Goal: Task Accomplishment & Management: Use online tool/utility

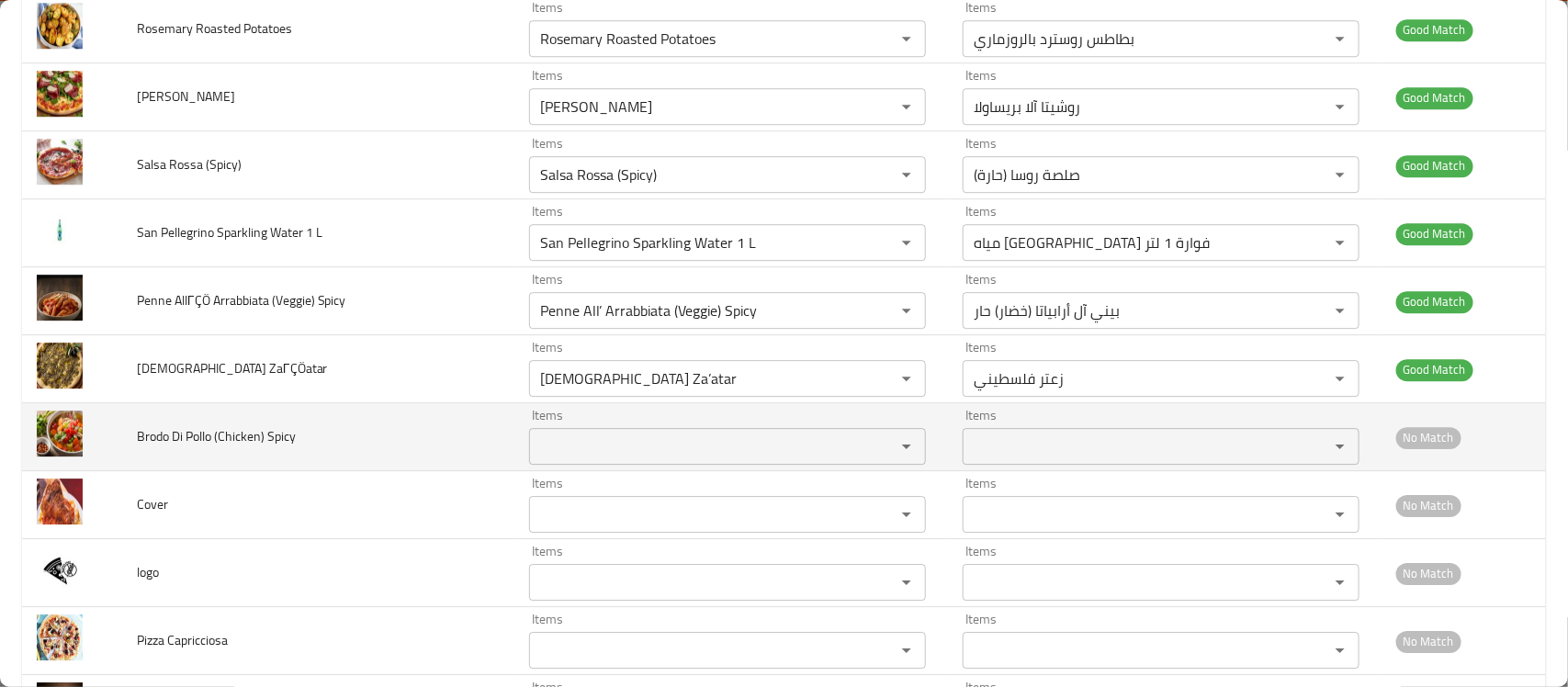
scroll to position [5561, 0]
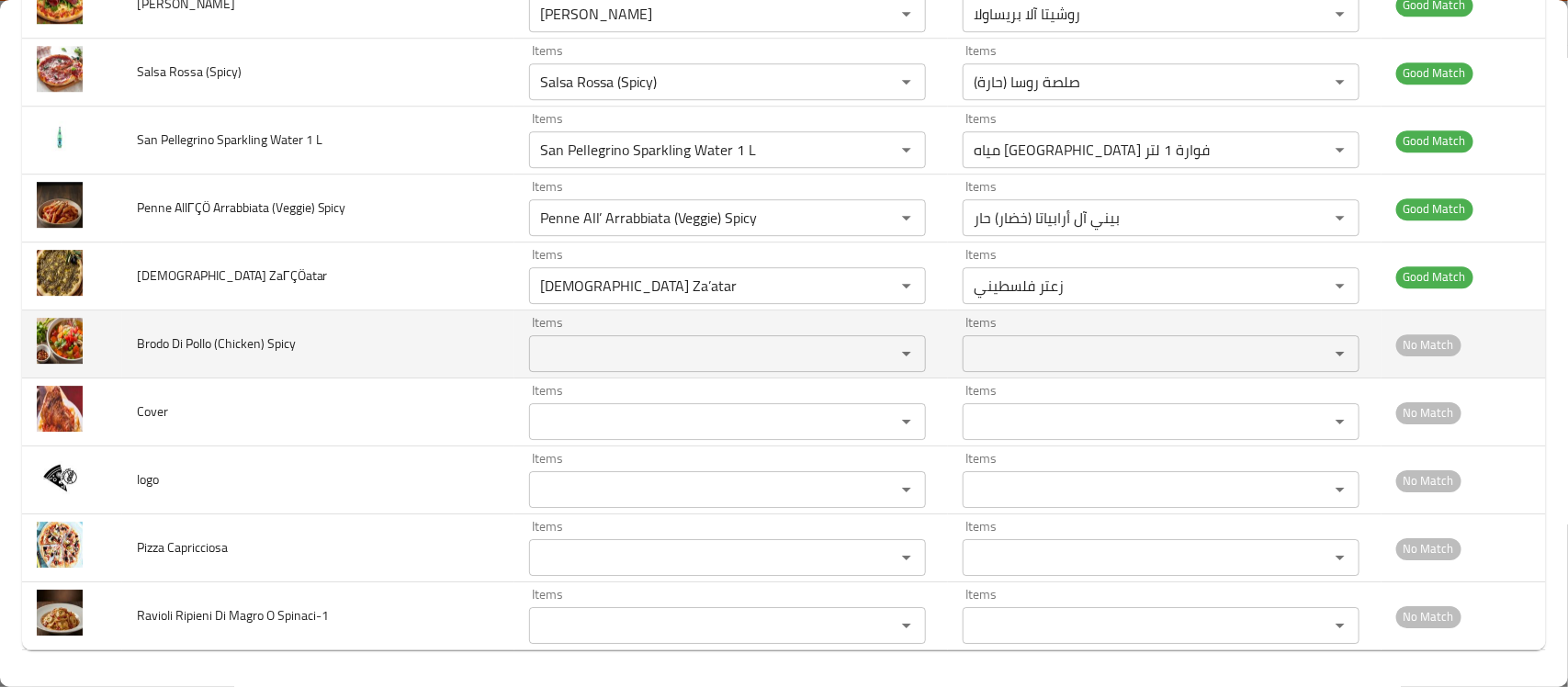
click at [154, 342] on span "Brodo Di Pollo (Chicken) Spicy" at bounding box center [215, 343] width 158 height 24
copy span "Brodo"
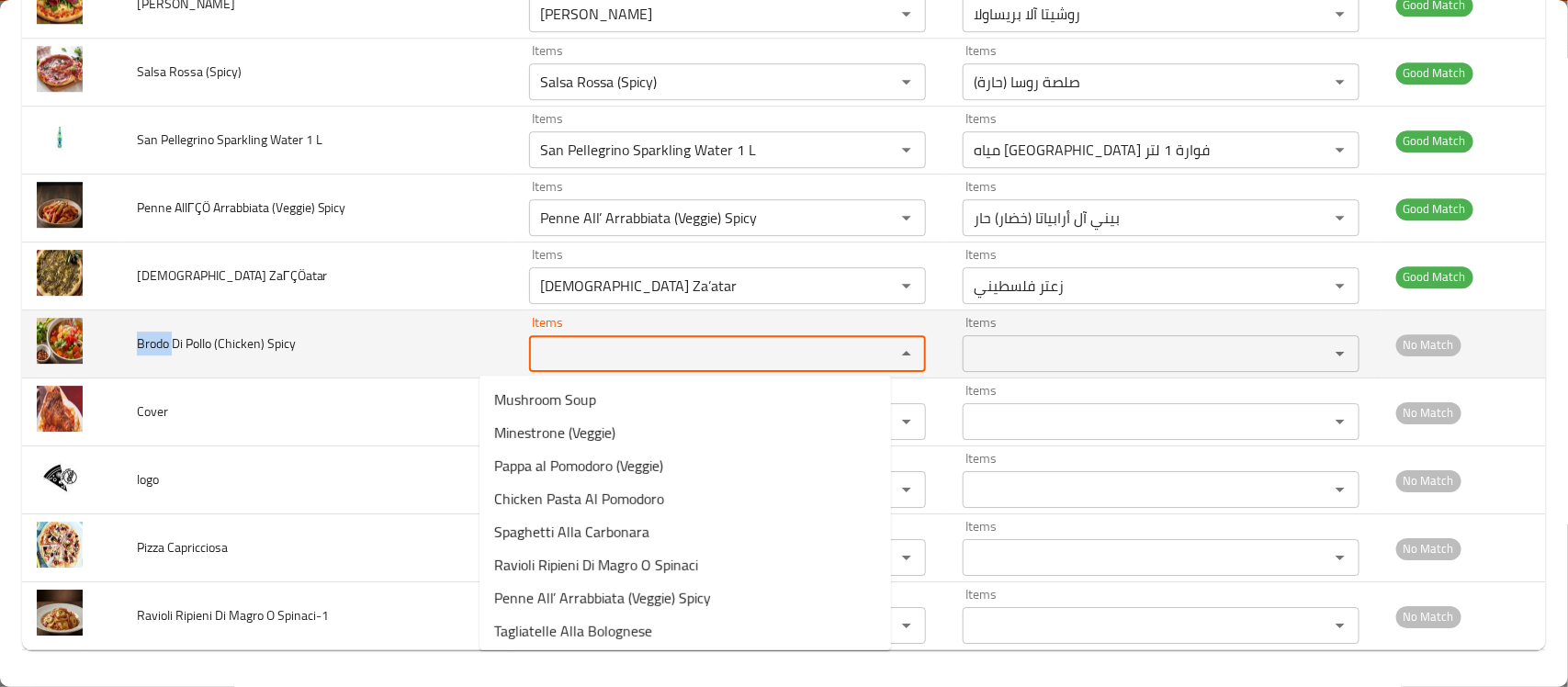
click at [593, 347] on Spicy "Items" at bounding box center [699, 353] width 331 height 26
paste Spicy "Brodo"
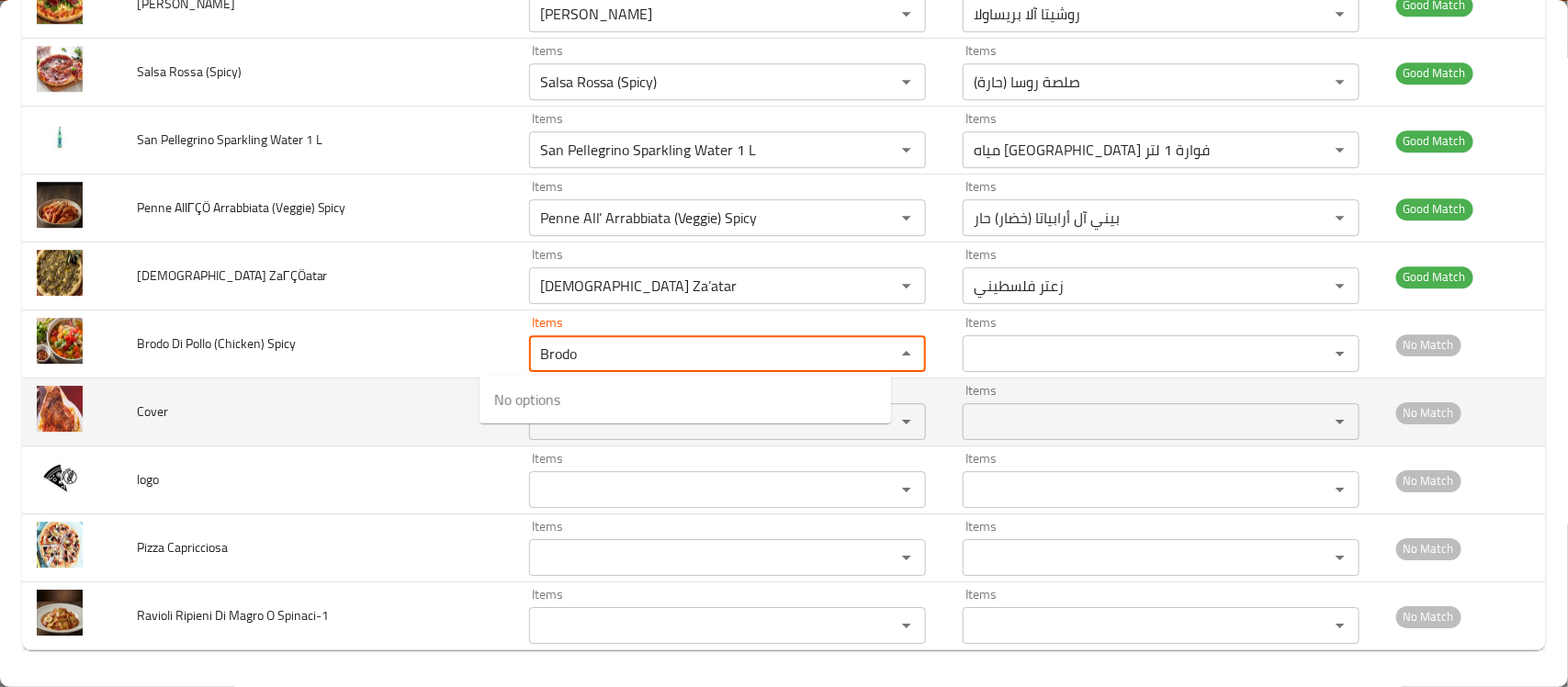
type Spicy "Brodo"
click at [327, 396] on td "Cover" at bounding box center [318, 413] width 392 height 68
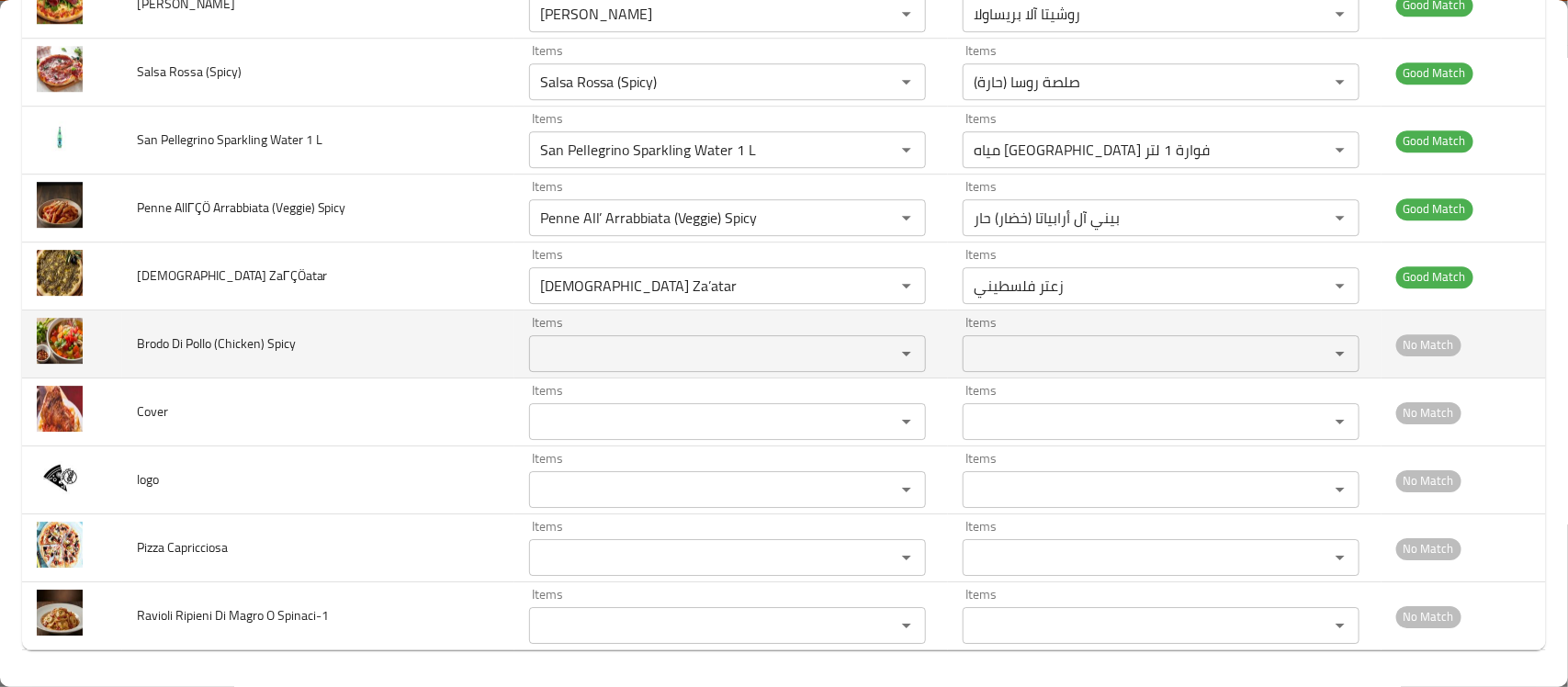
click at [184, 343] on span "Brodo Di Pollo (Chicken) Spicy" at bounding box center [215, 343] width 158 height 24
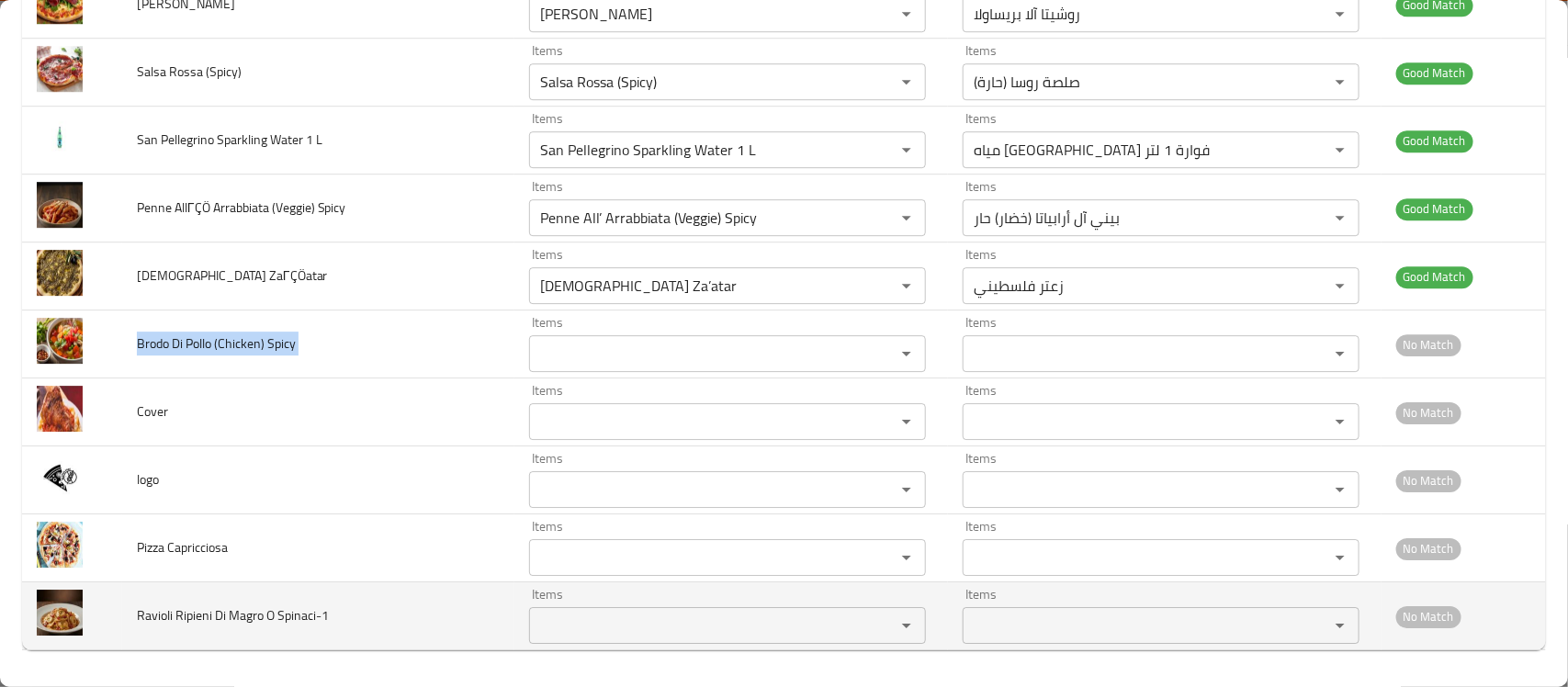
copy span "Brodo Di Pollo (Chicken) Spicy"
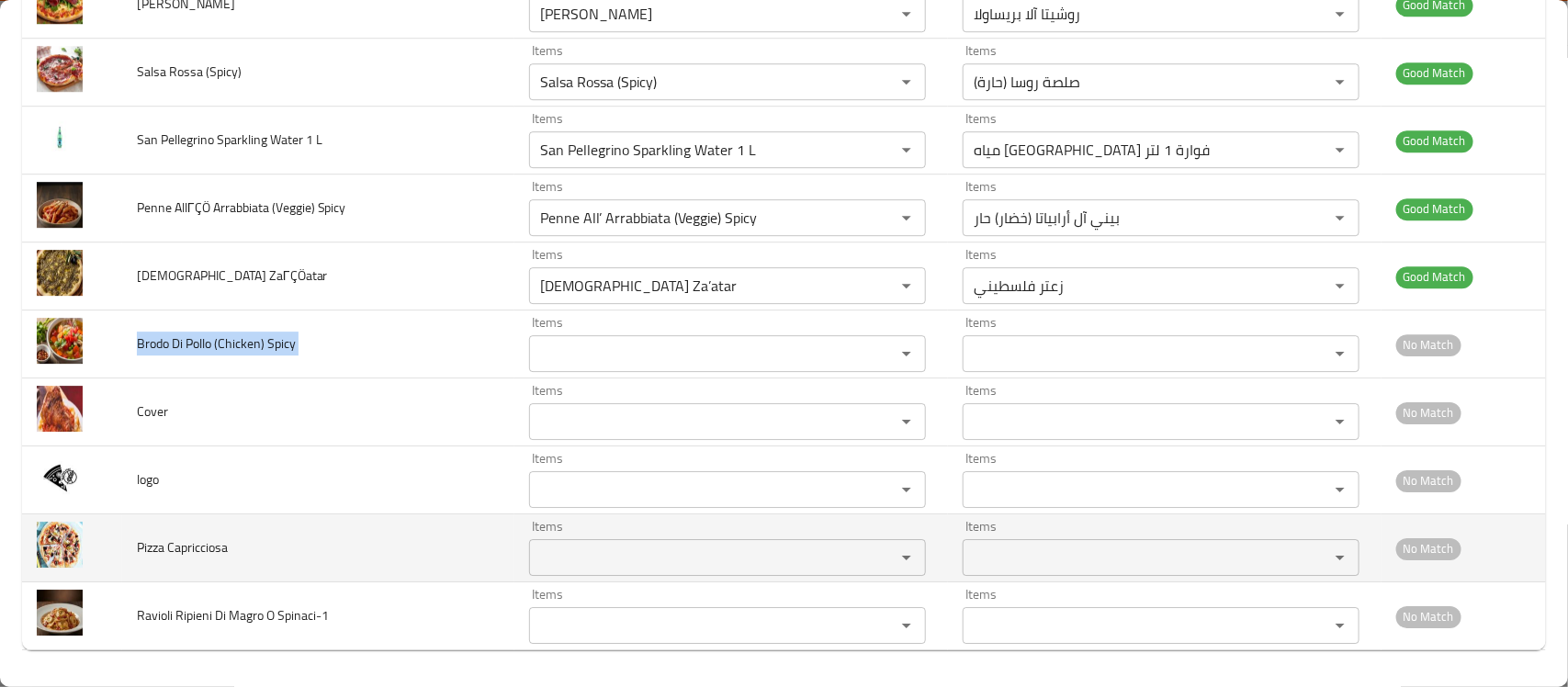
click at [190, 556] on span "Pizza Capricciosa" at bounding box center [182, 547] width 91 height 24
copy span "Pizza Capricciosa"
click at [577, 566] on Capricciosa "Items" at bounding box center [699, 557] width 331 height 26
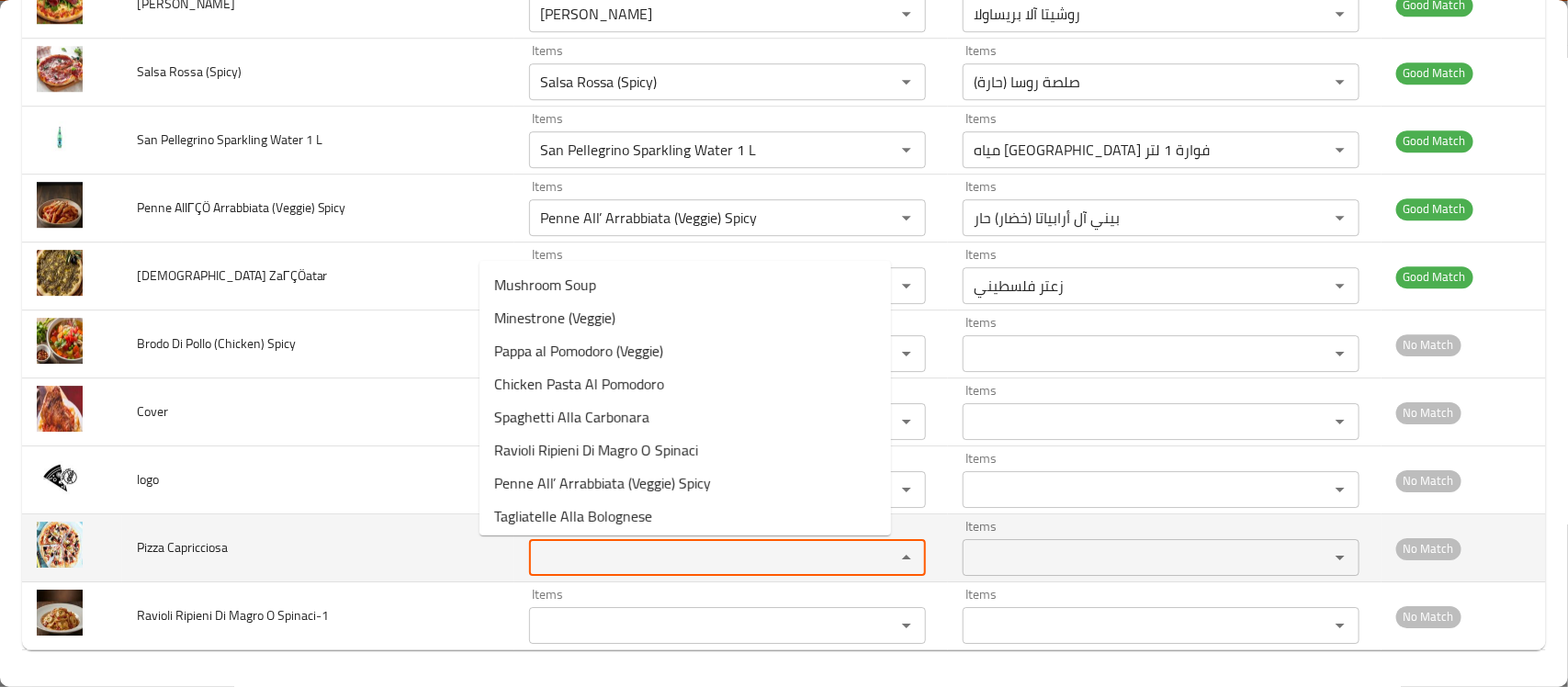
paste Capricciosa "Pizza Capricciosa"
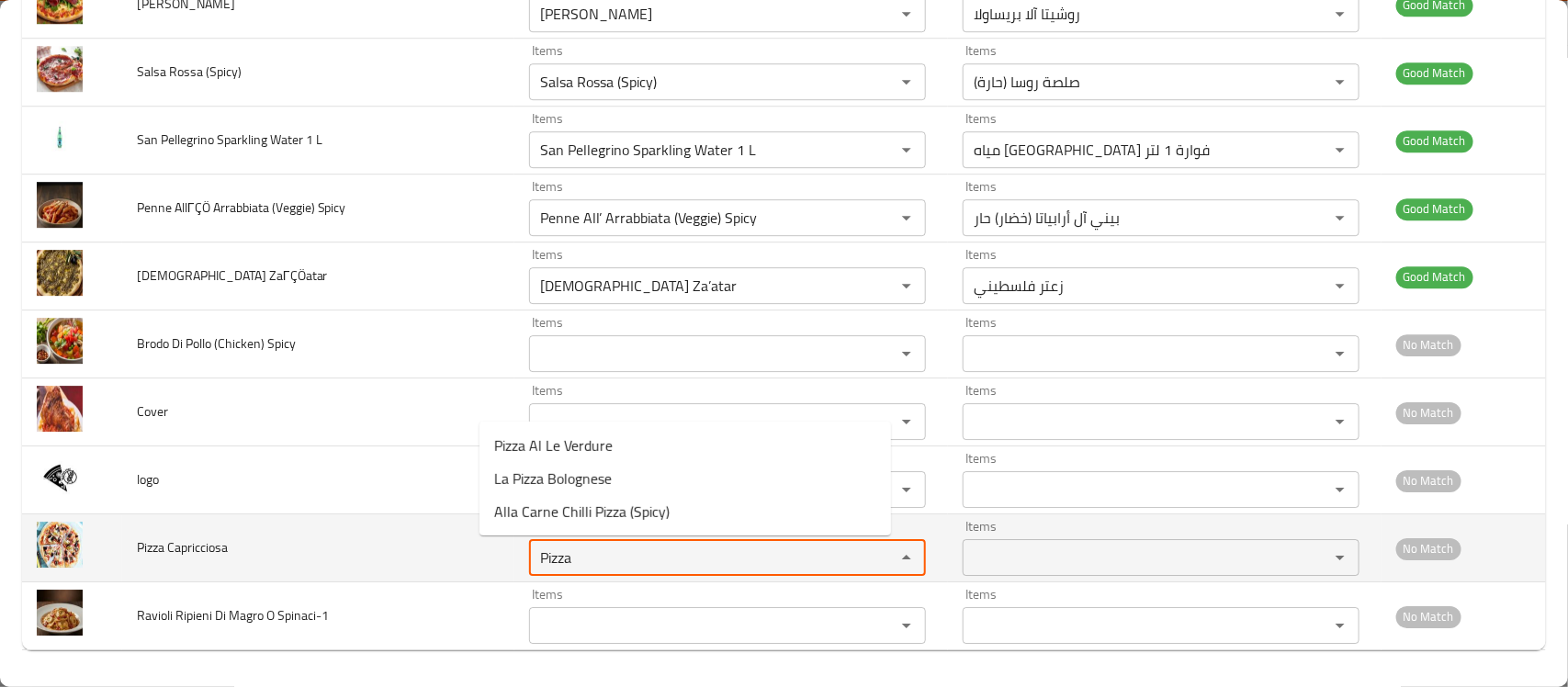
type Capricciosa "Pizza"
click at [191, 557] on span "Pizza Capricciosa" at bounding box center [182, 547] width 91 height 24
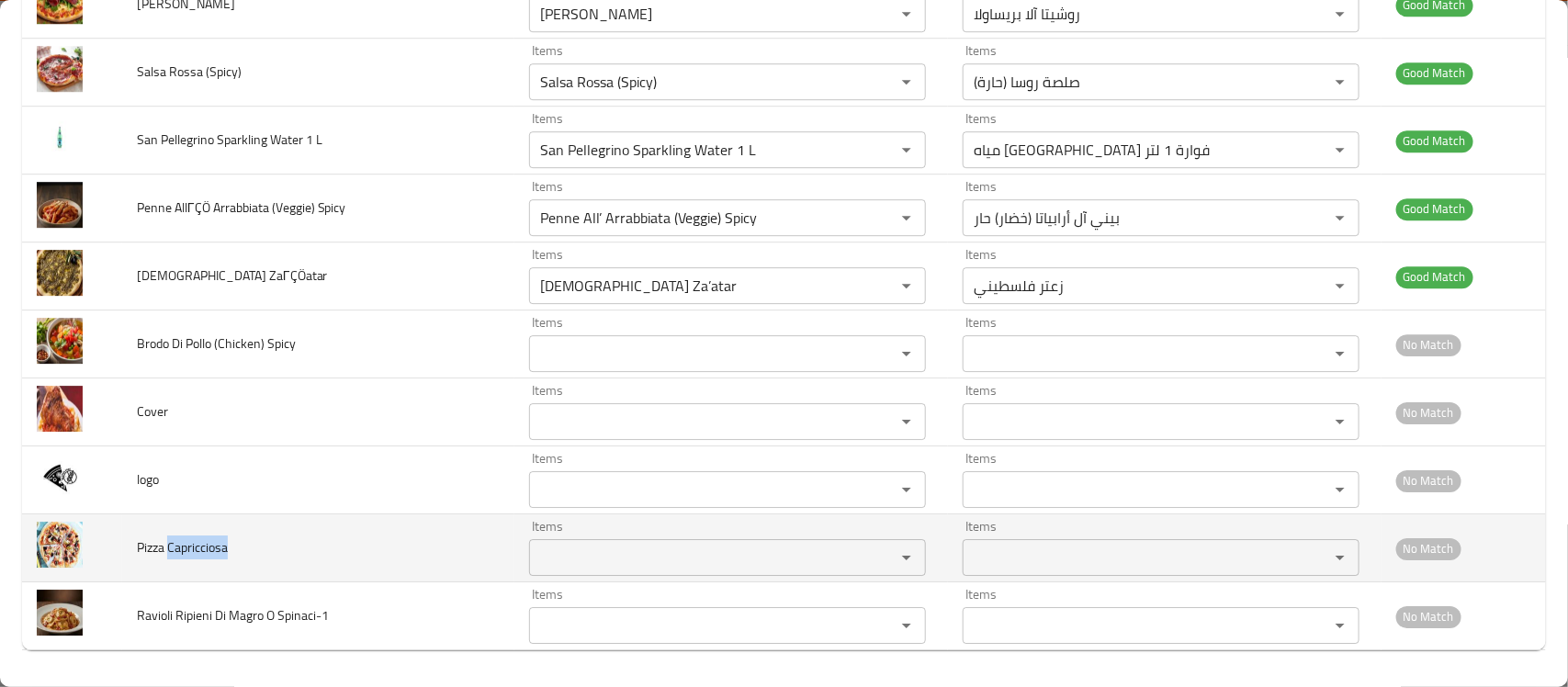
click at [191, 557] on span "Pizza Capricciosa" at bounding box center [182, 547] width 91 height 24
copy span "Capricciosa"
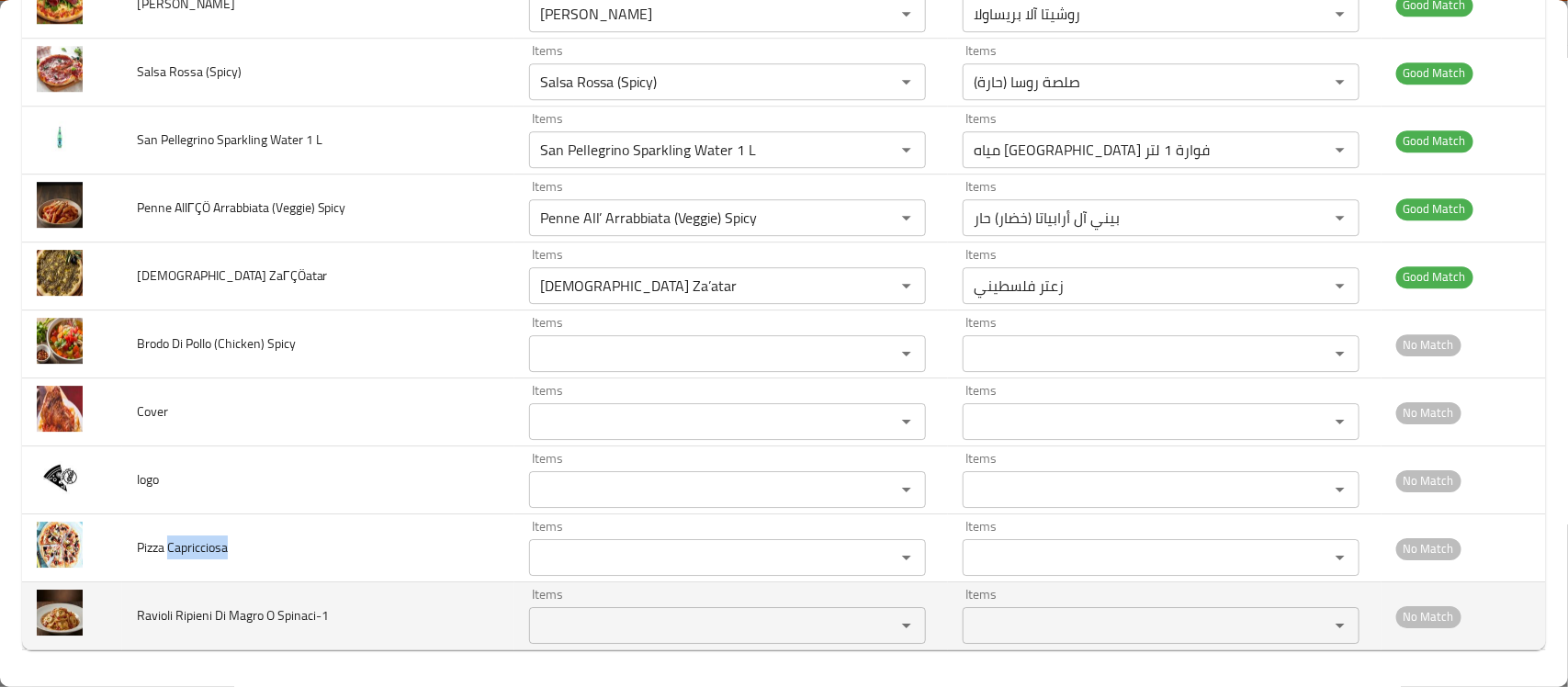
click at [581, 594] on div "Items Items" at bounding box center [728, 616] width 397 height 56
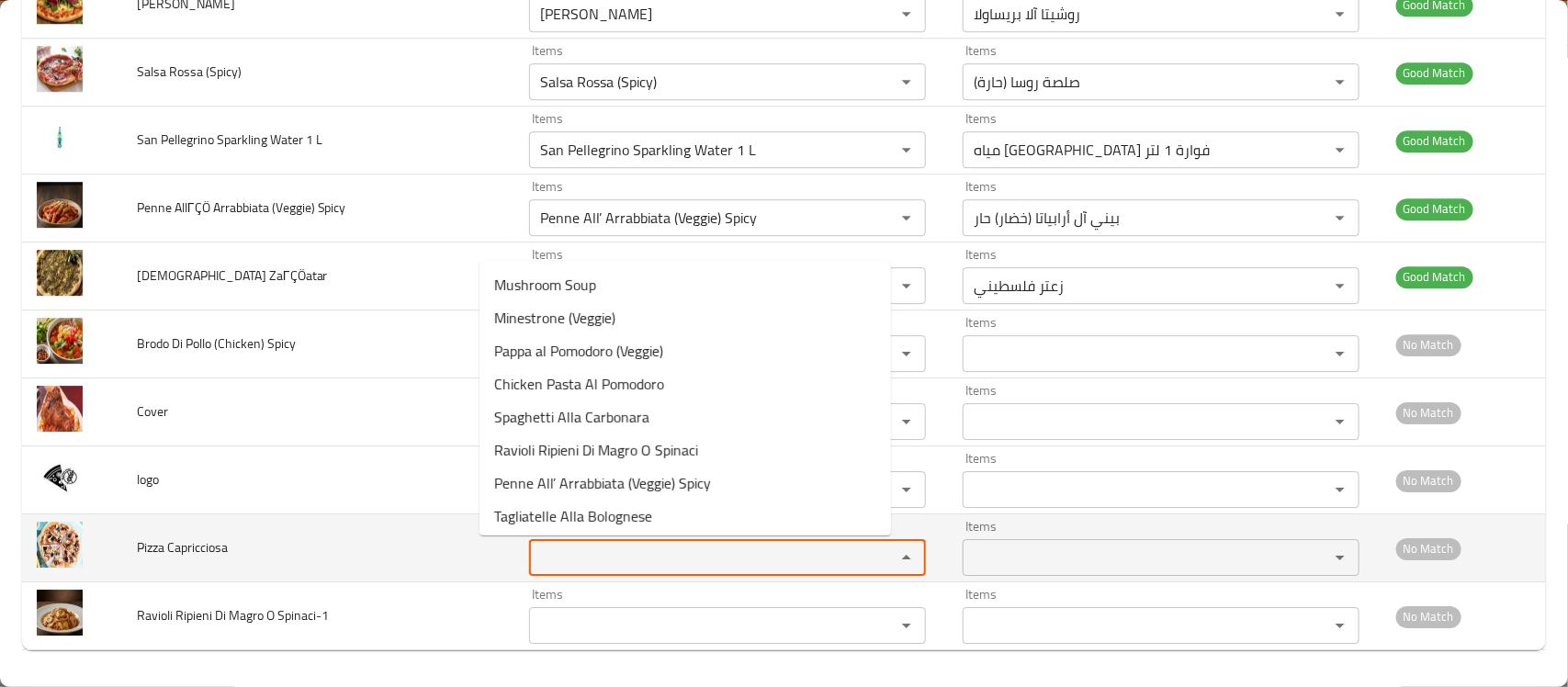
click at [580, 562] on Capricciosa "Items" at bounding box center [699, 557] width 331 height 26
paste Capricciosa "Capricciosa"
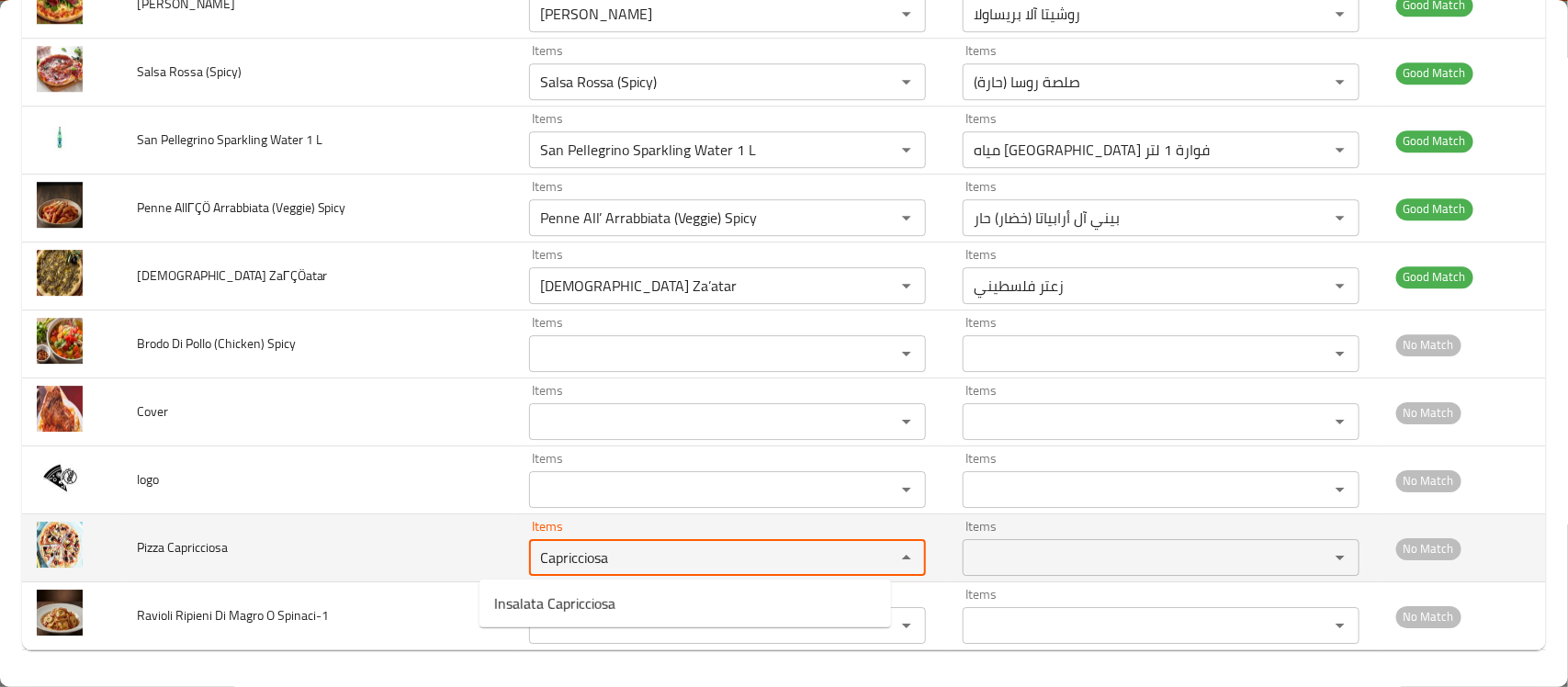
type Capricciosa "Capricciosa"
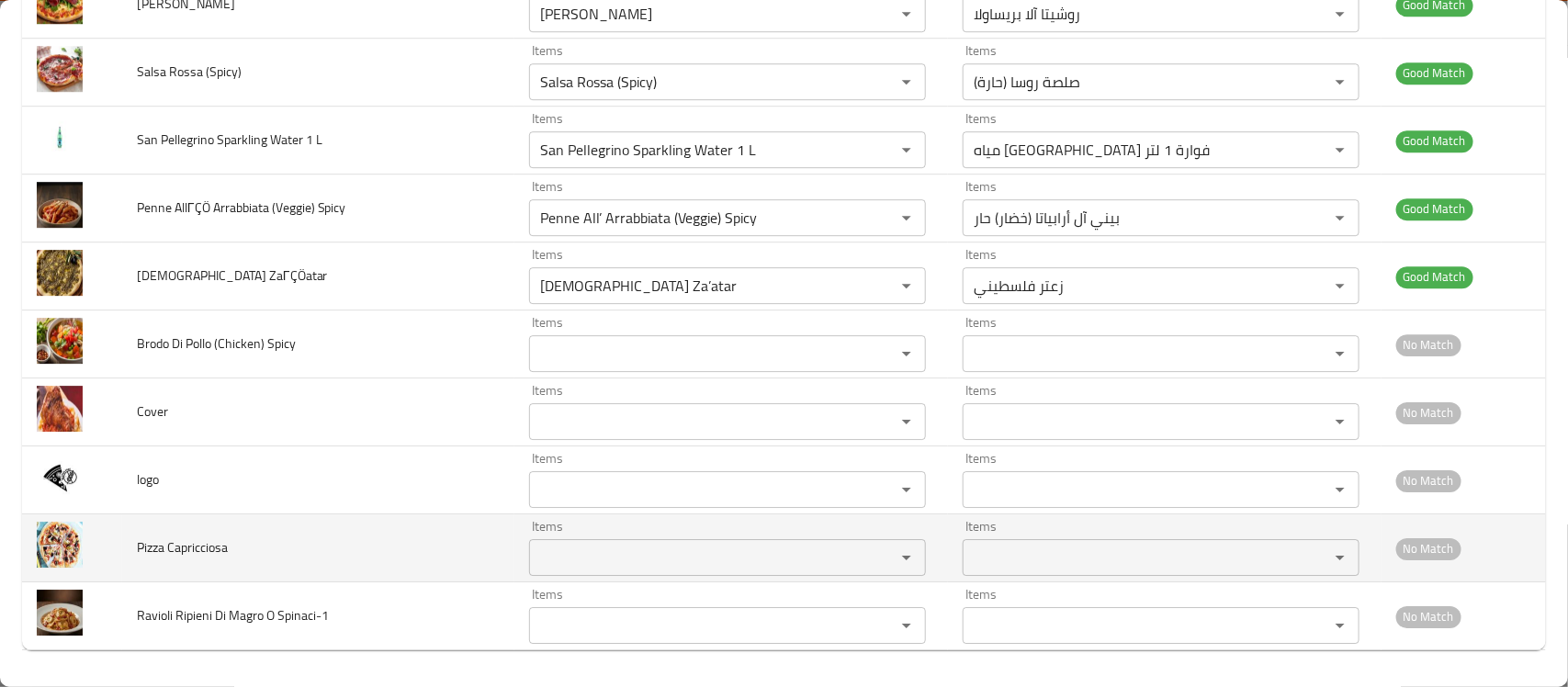
click at [379, 514] on td "Pizza Capricciosa" at bounding box center [318, 548] width 392 height 68
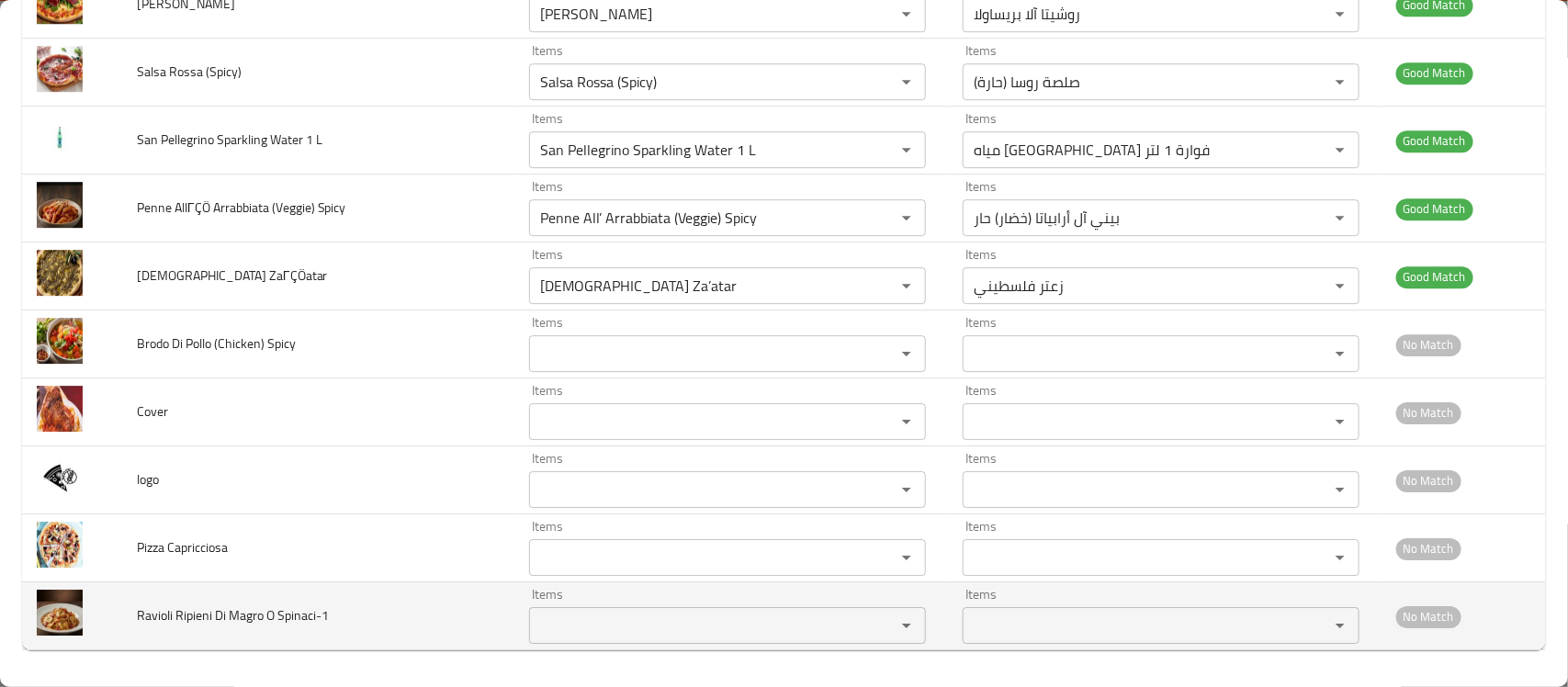
click at [163, 611] on span "Ravioli Ripieni Di Magro O Spinaci-1" at bounding box center [232, 615] width 192 height 24
copy span "Ravioli"
click at [551, 607] on div "Items" at bounding box center [728, 625] width 397 height 37
paste Spinaci-1 "Ravioli"
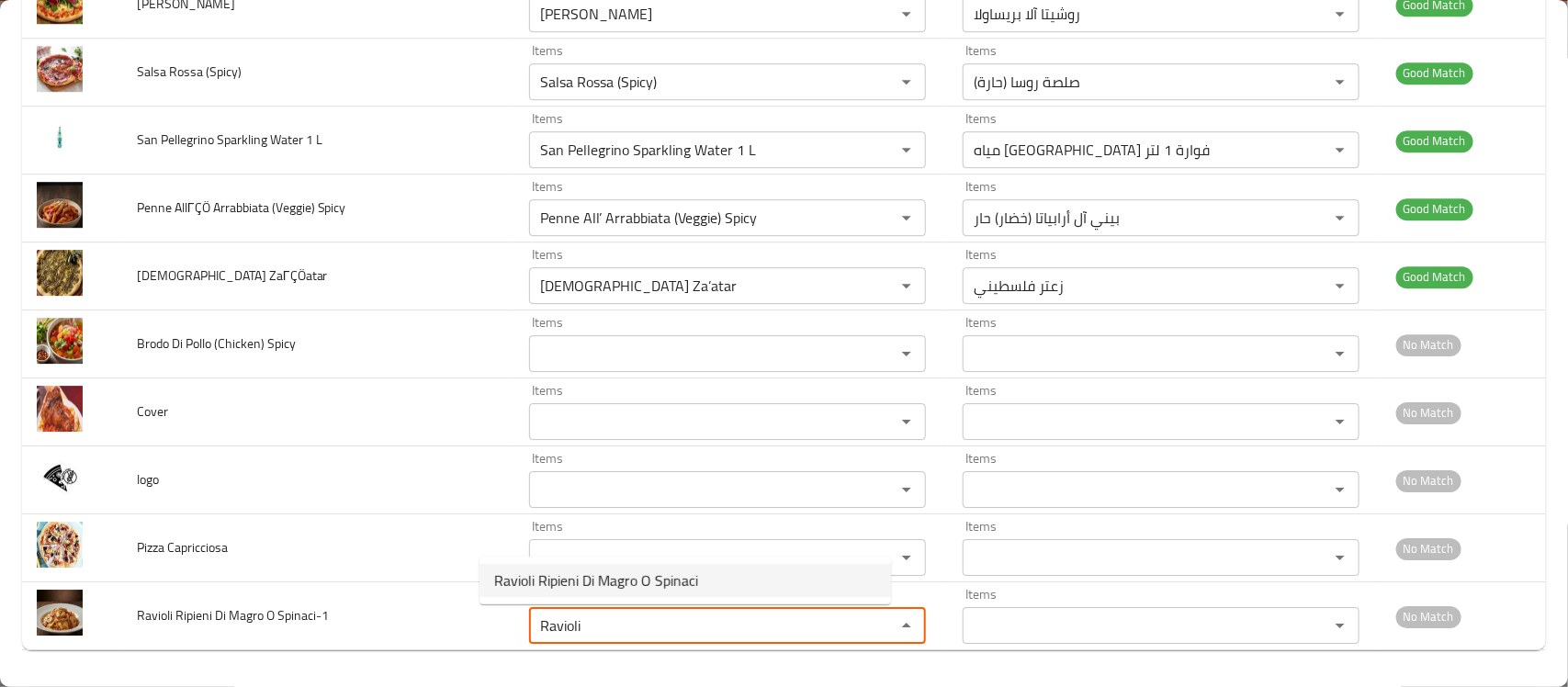
click at [649, 574] on span "Ravioli Ripieni Di Magro O Spinaci" at bounding box center [596, 580] width 204 height 22
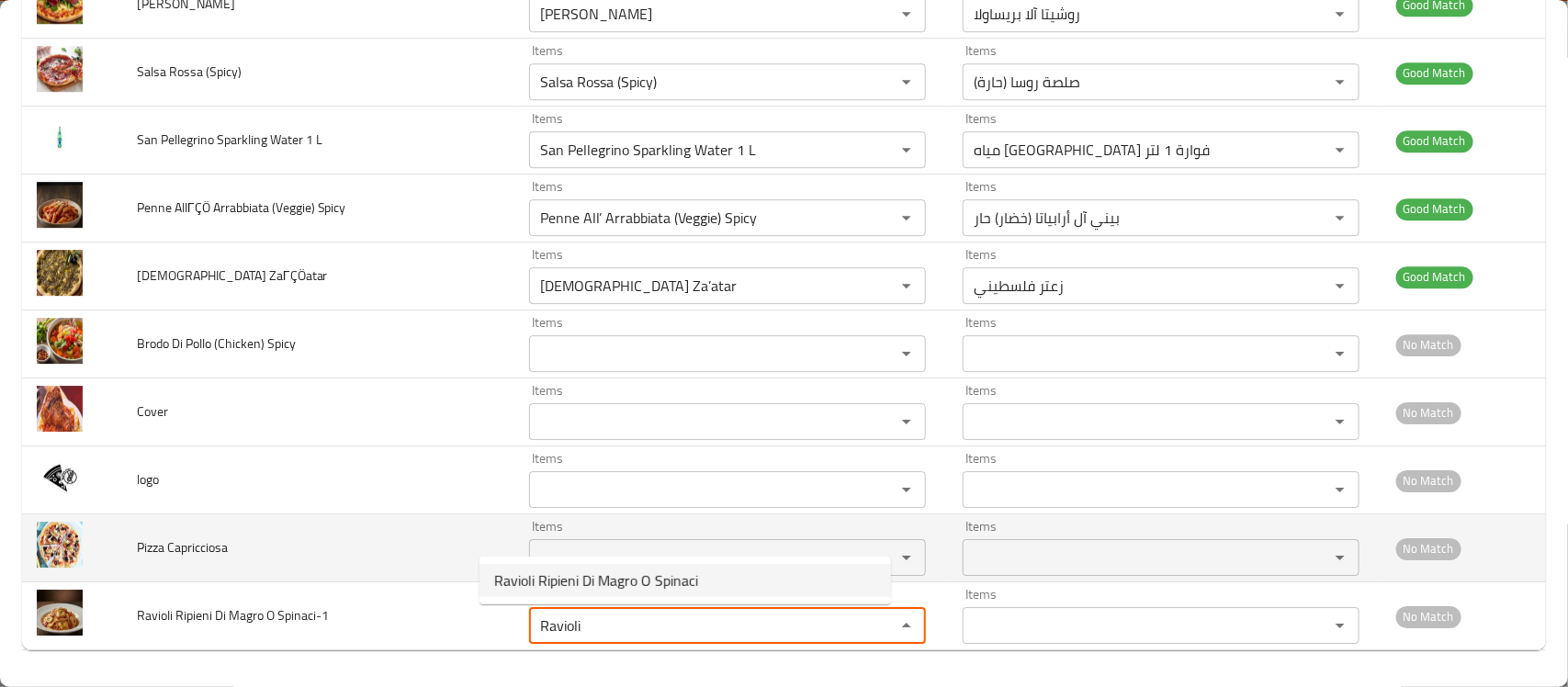
type Spinaci-1 "Ravioli Ripieni Di Magro O Spinaci"
type Spinaci-1-ar "رافيولي محشي باللحم الخالي من الدهون أو السبانخ"
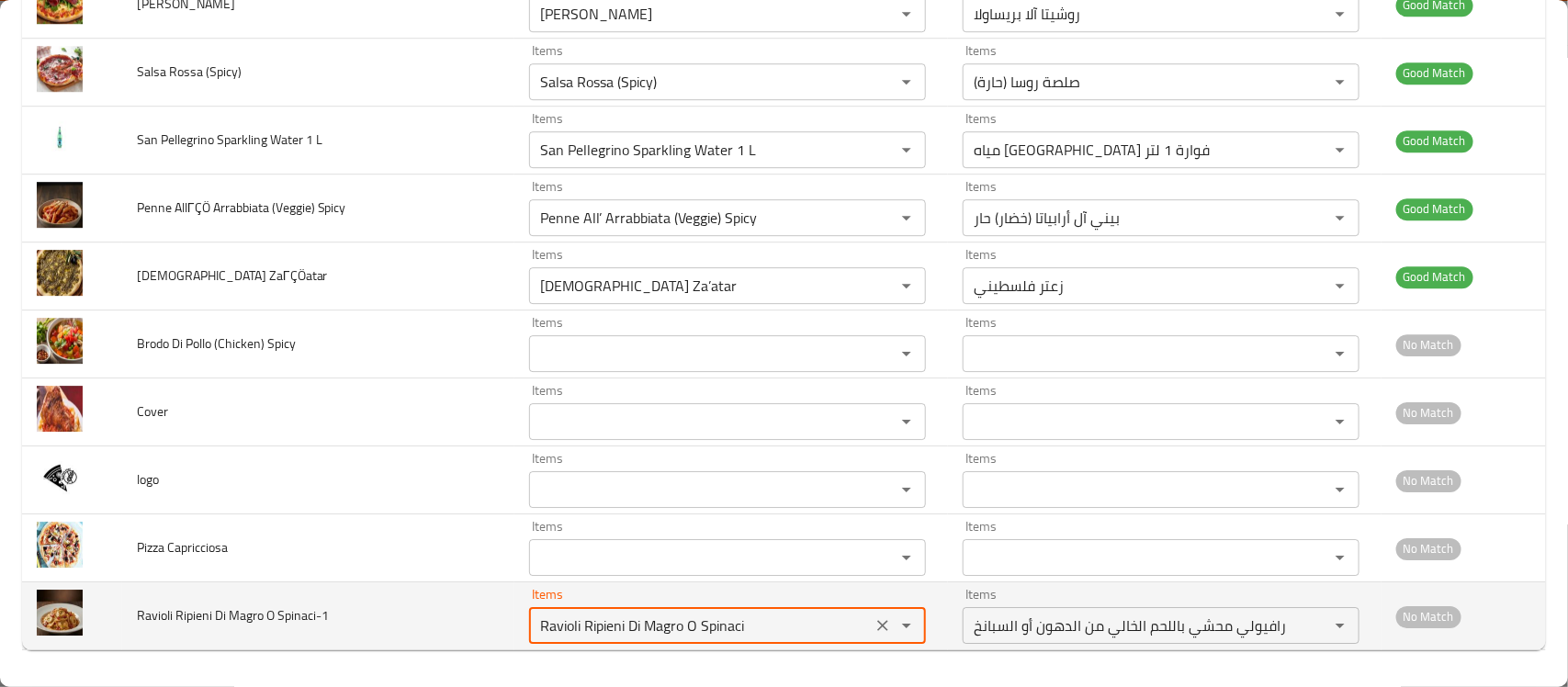
type Spinaci-1 "Ravioli Ripieni Di Magro O Spinaci"
click at [1406, 612] on span "No Match" at bounding box center [1428, 617] width 65 height 21
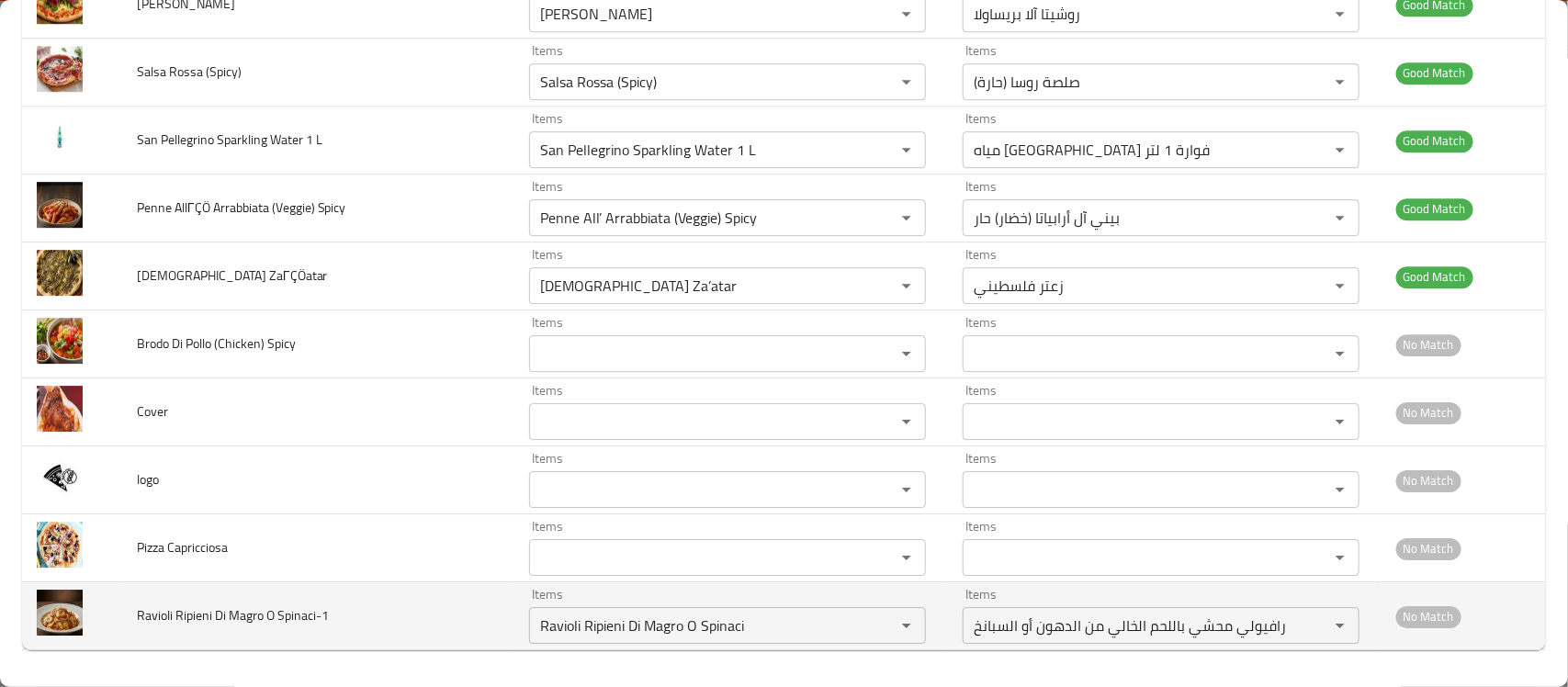
click at [1410, 622] on span "No Match" at bounding box center [1428, 617] width 65 height 21
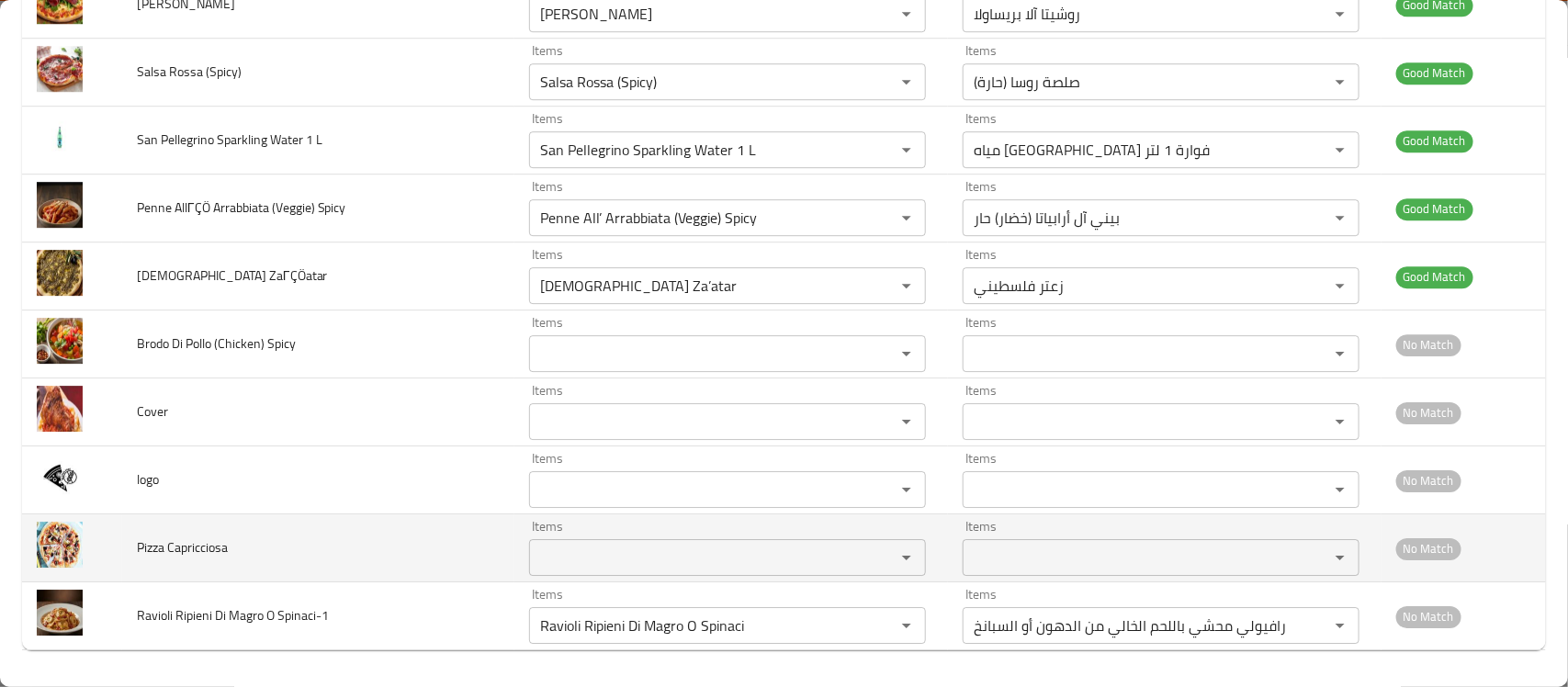
click at [204, 537] on span "Pizza Capricciosa" at bounding box center [182, 547] width 91 height 24
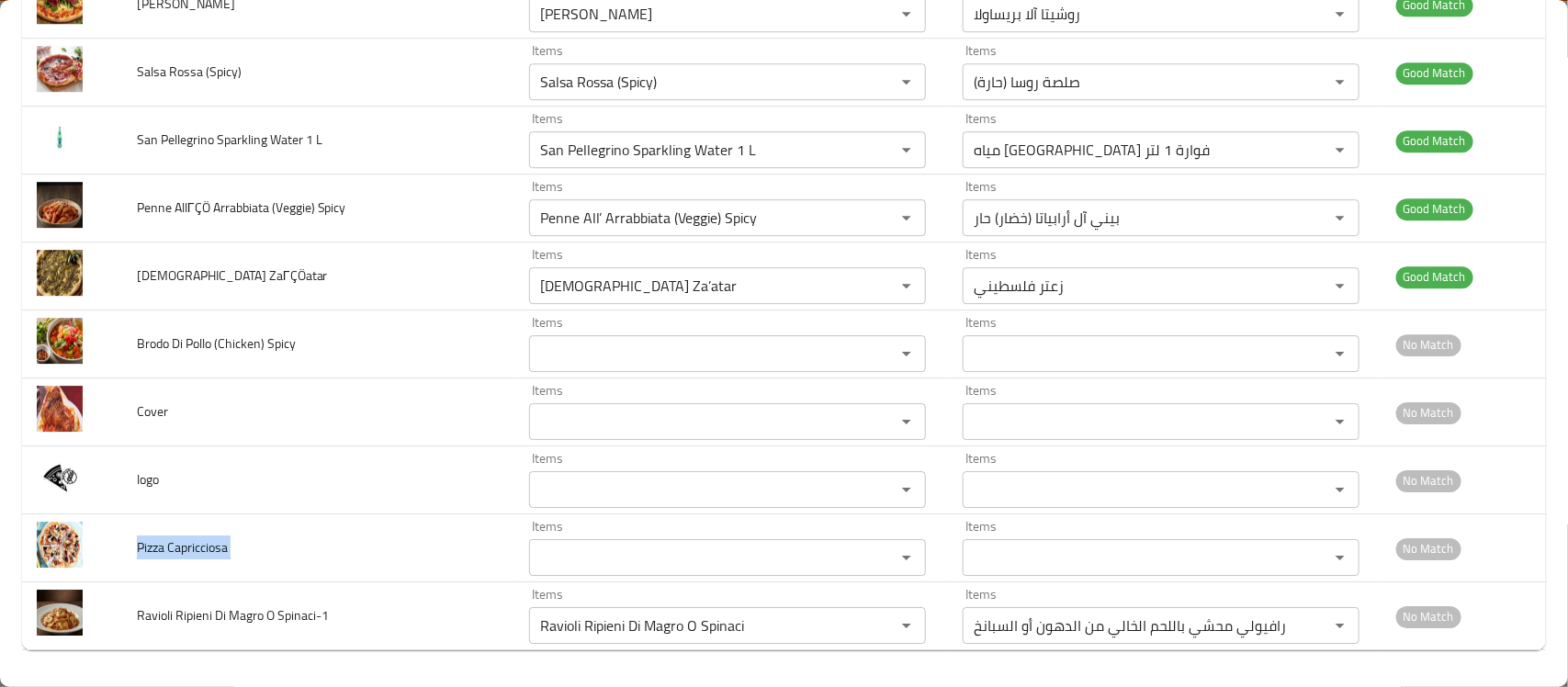
copy span "Pizza Capricciosa"
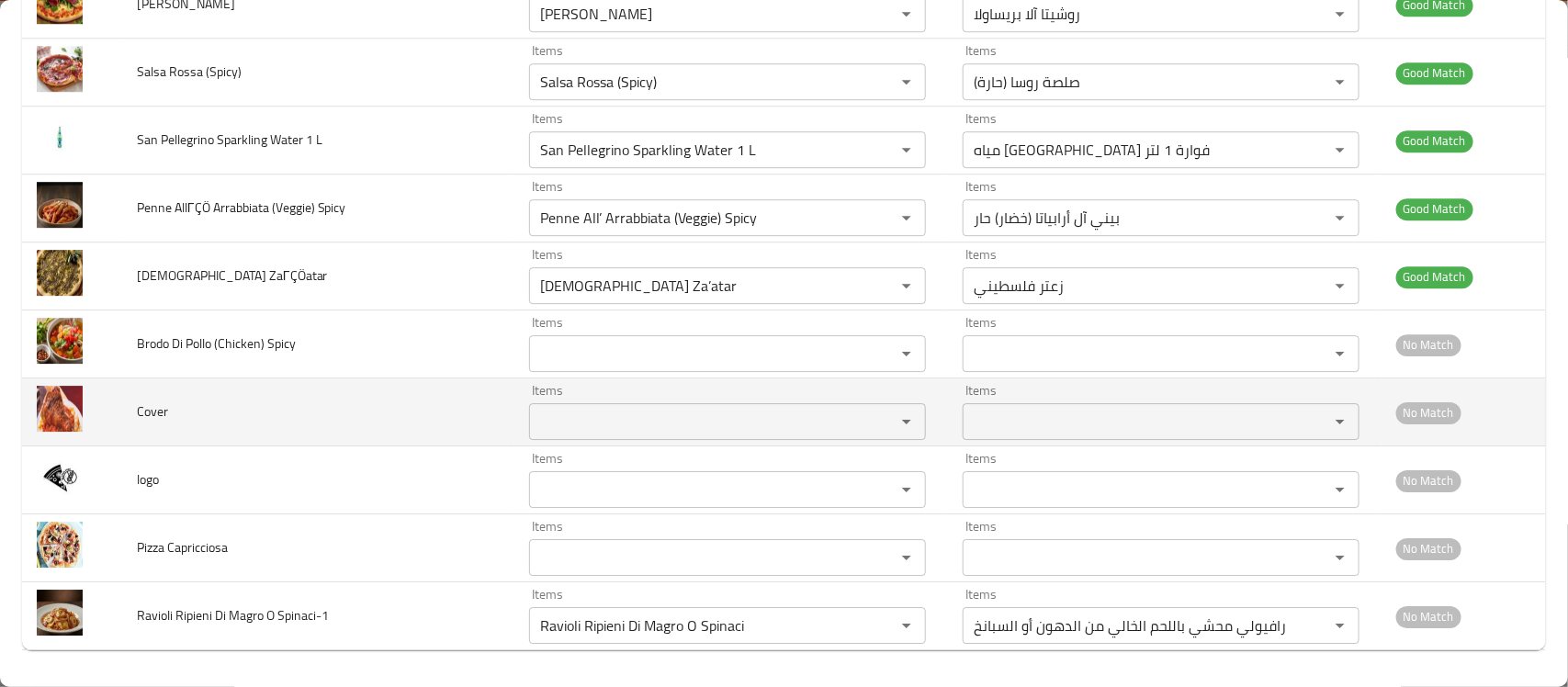
click at [379, 384] on td "Cover" at bounding box center [318, 413] width 392 height 68
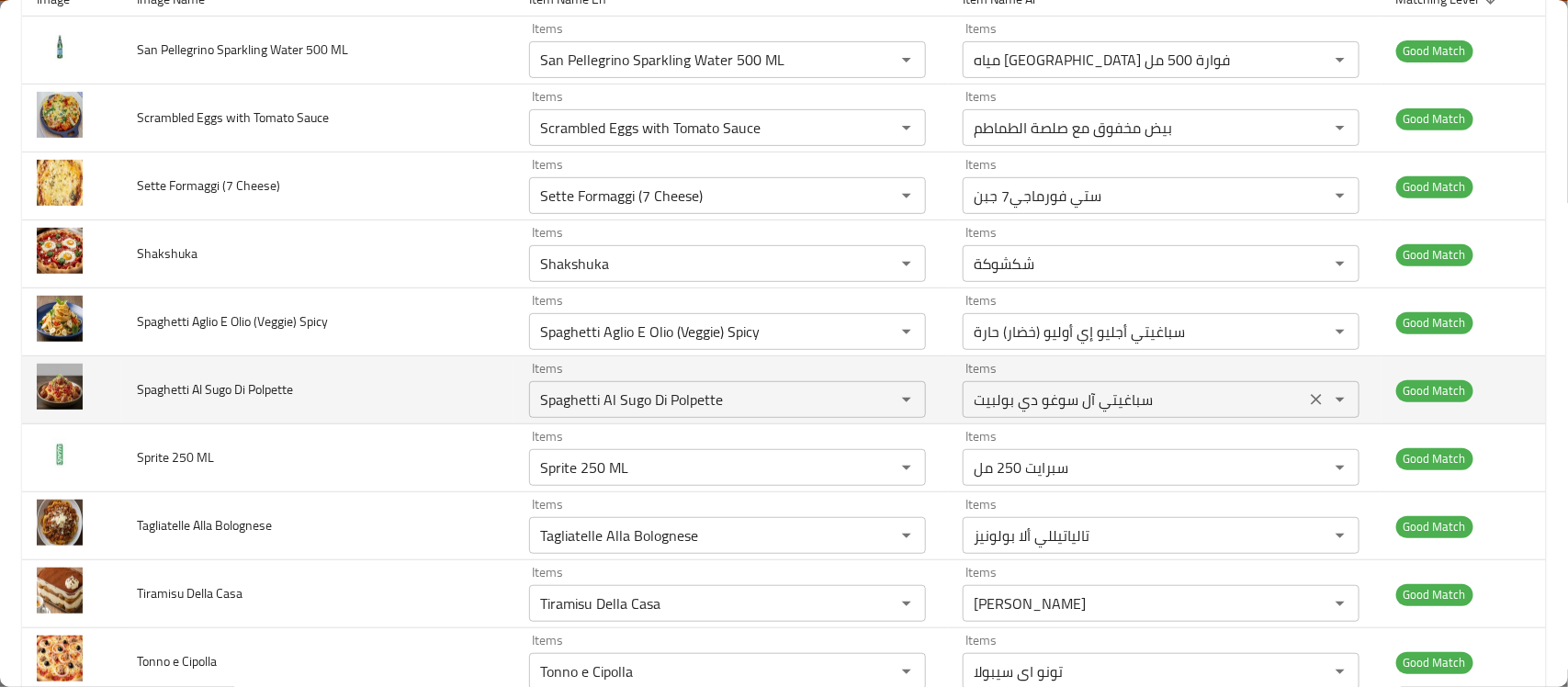
scroll to position [0, 0]
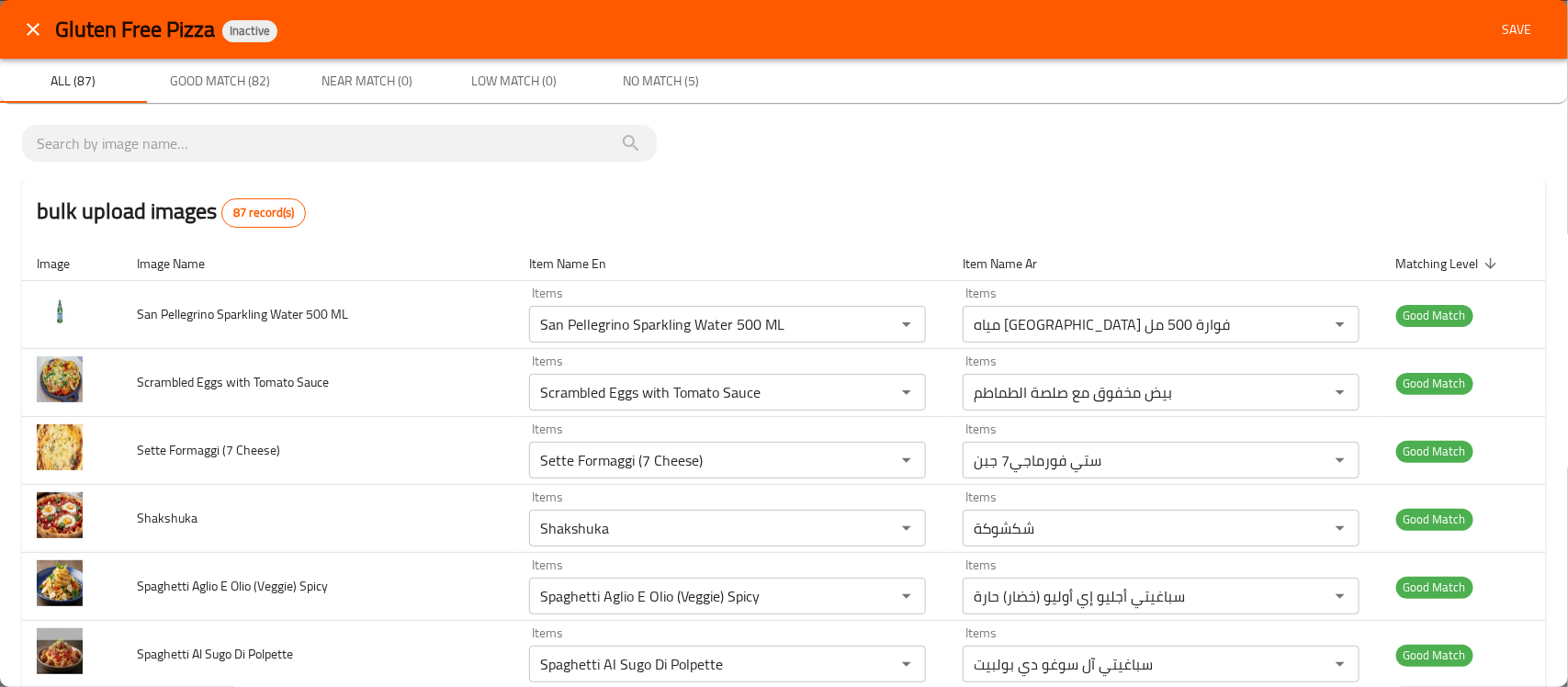
click at [1495, 32] on span "Save" at bounding box center [1516, 29] width 44 height 23
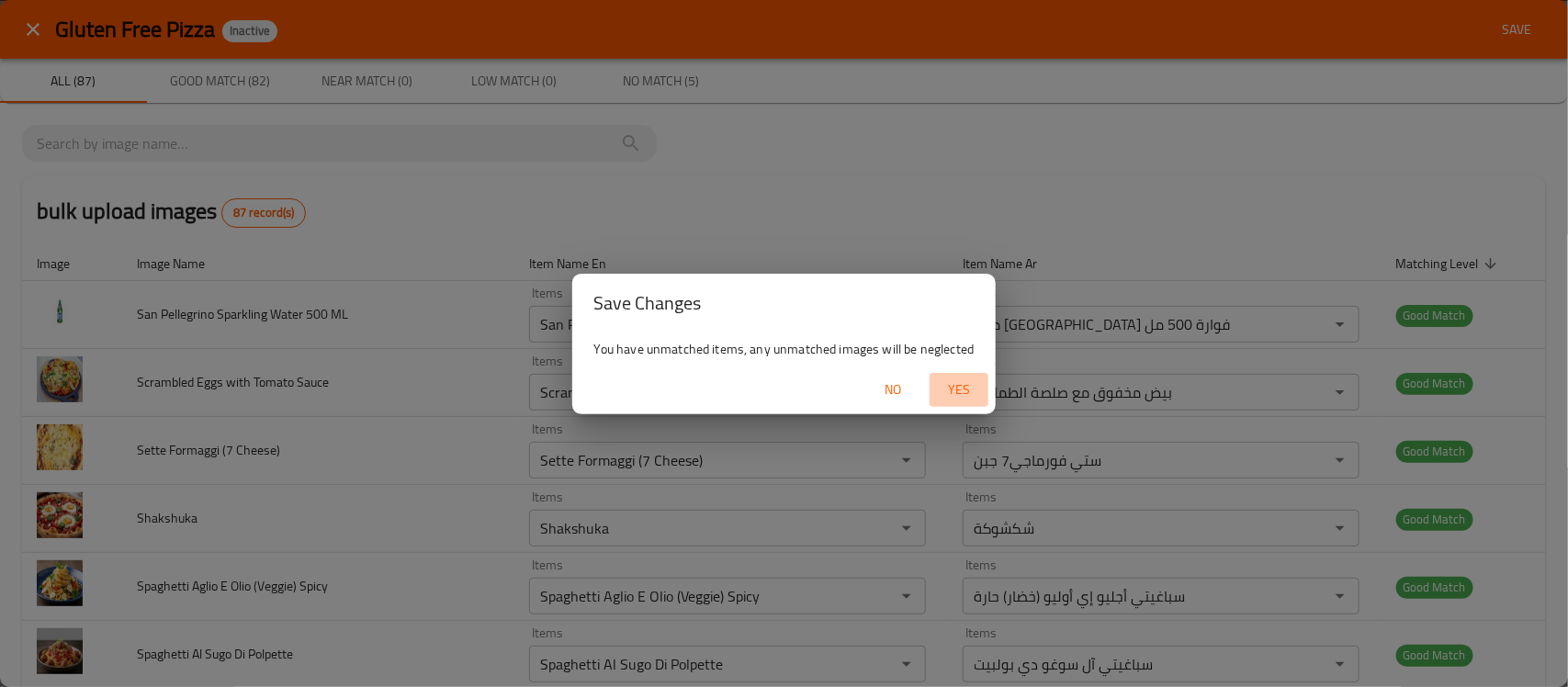
click at [969, 386] on span "Yes" at bounding box center [958, 390] width 44 height 23
click at [951, 346] on div "You have unmatched items, any unmatched images will be neglected" at bounding box center [784, 348] width 424 height 33
click at [966, 391] on icon "button" at bounding box center [958, 389] width 18 height 18
click at [903, 391] on span "No" at bounding box center [893, 390] width 44 height 23
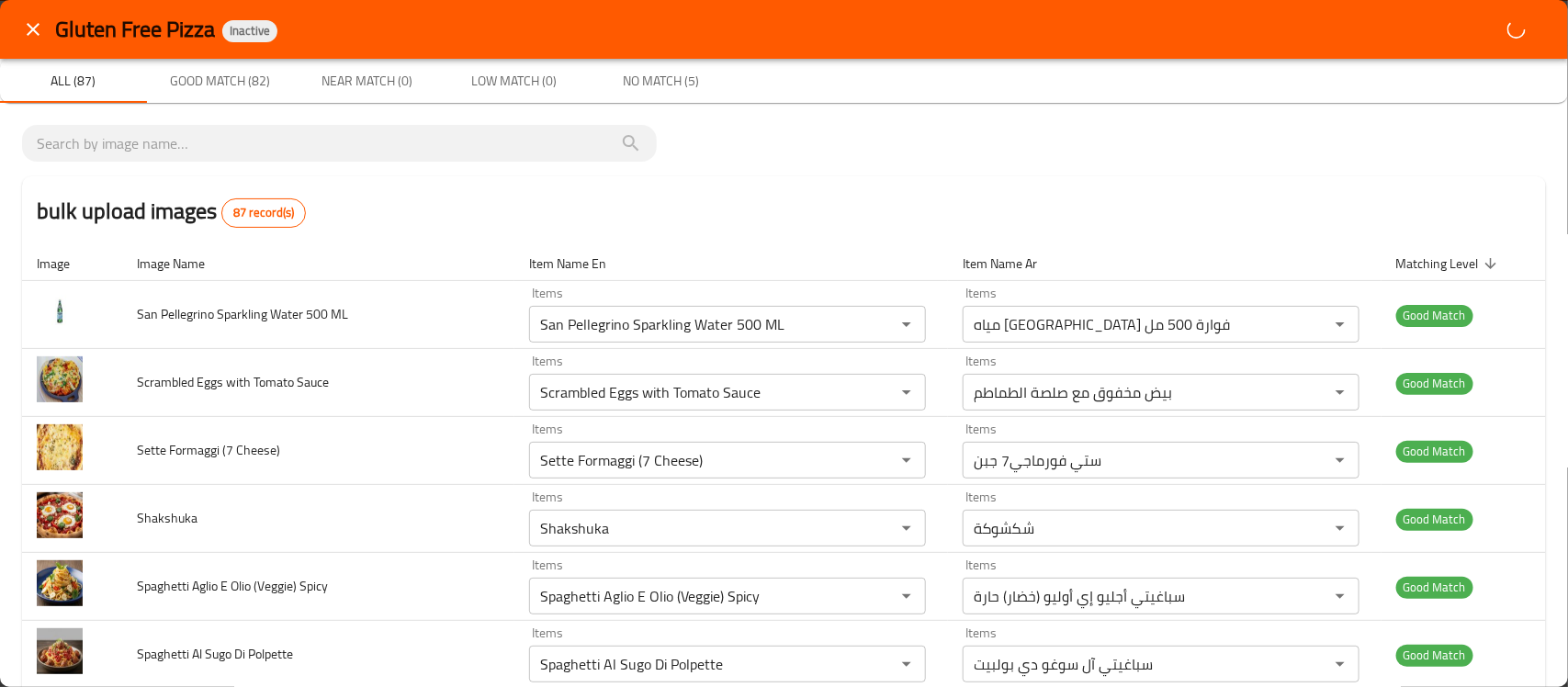
click at [1154, 213] on div "bulk upload images 87 record(s)" at bounding box center [784, 212] width 1523 height 70
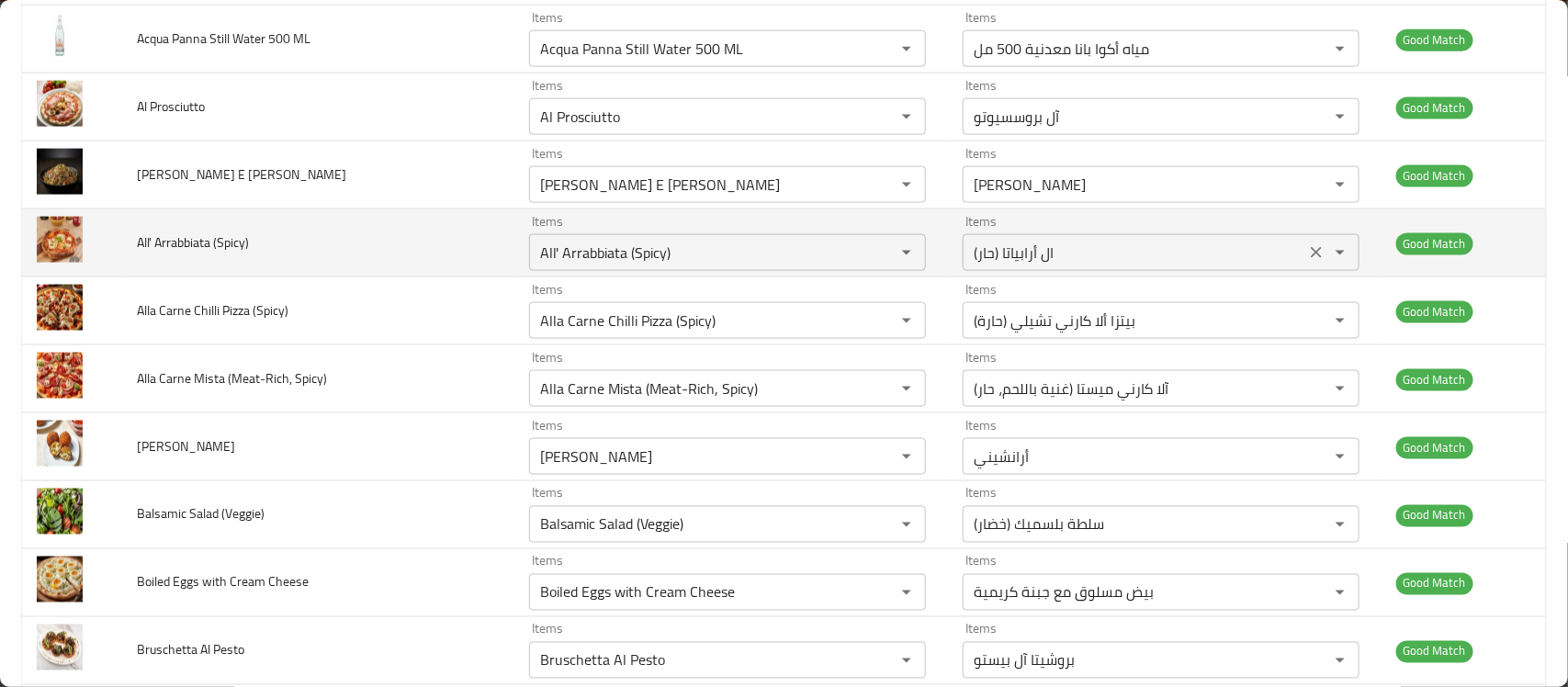
scroll to position [1148, 0]
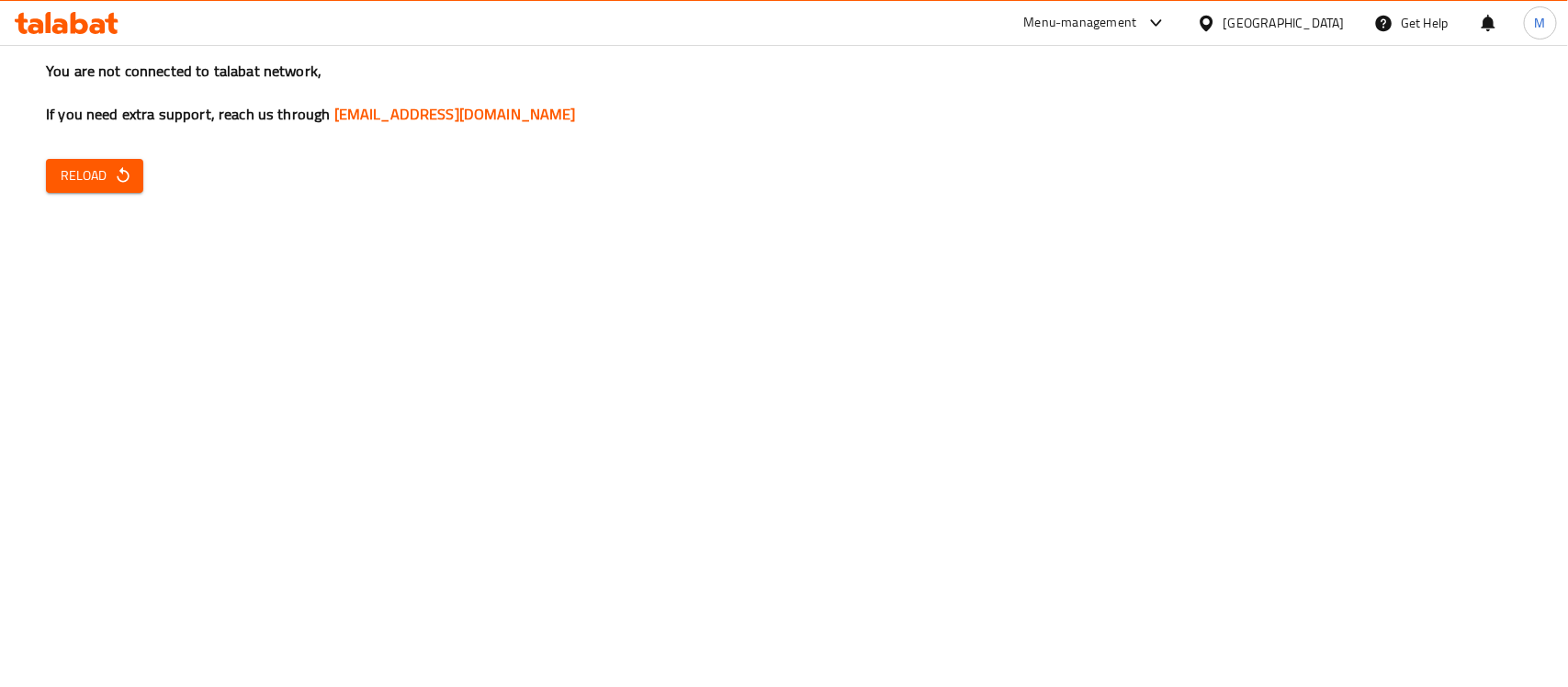
click at [102, 175] on span "Reload" at bounding box center [95, 176] width 68 height 23
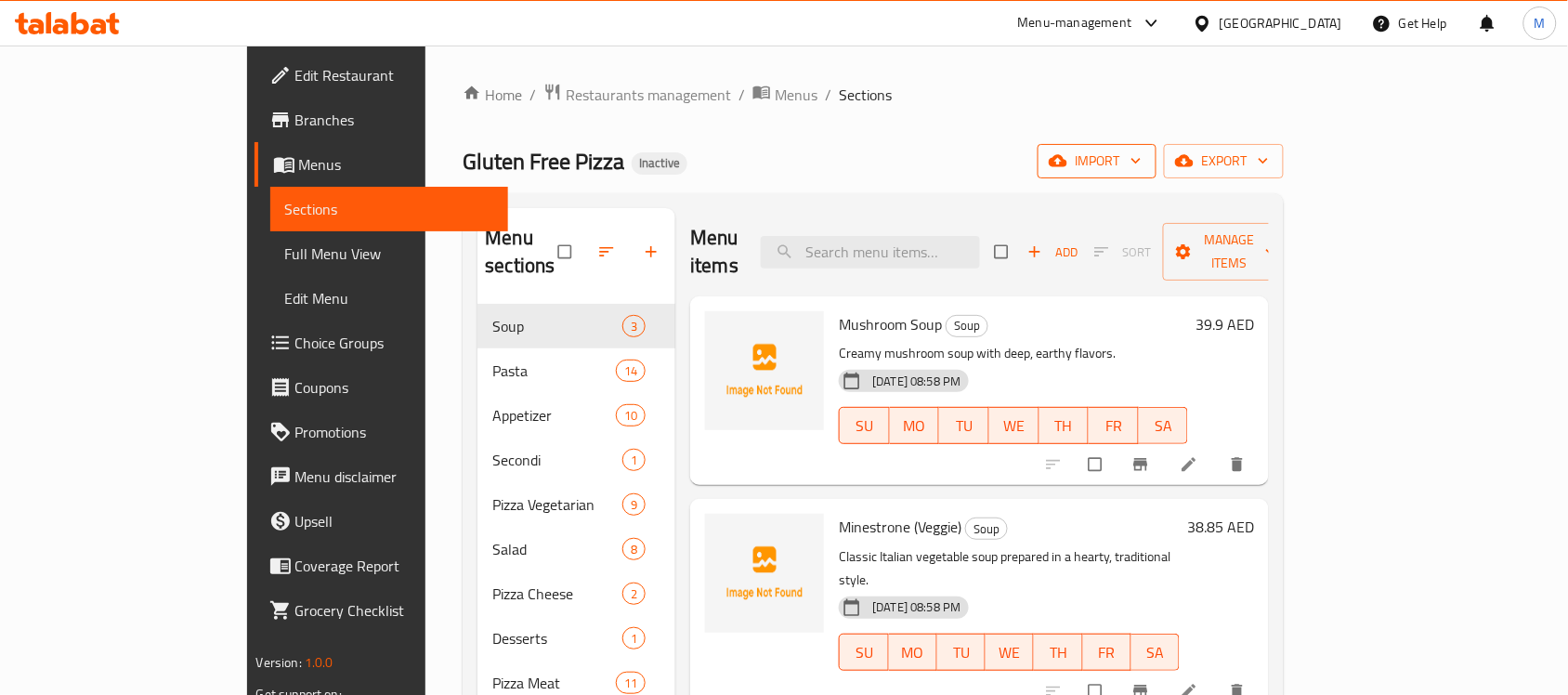
click at [1156, 174] on button "import" at bounding box center [1097, 161] width 119 height 35
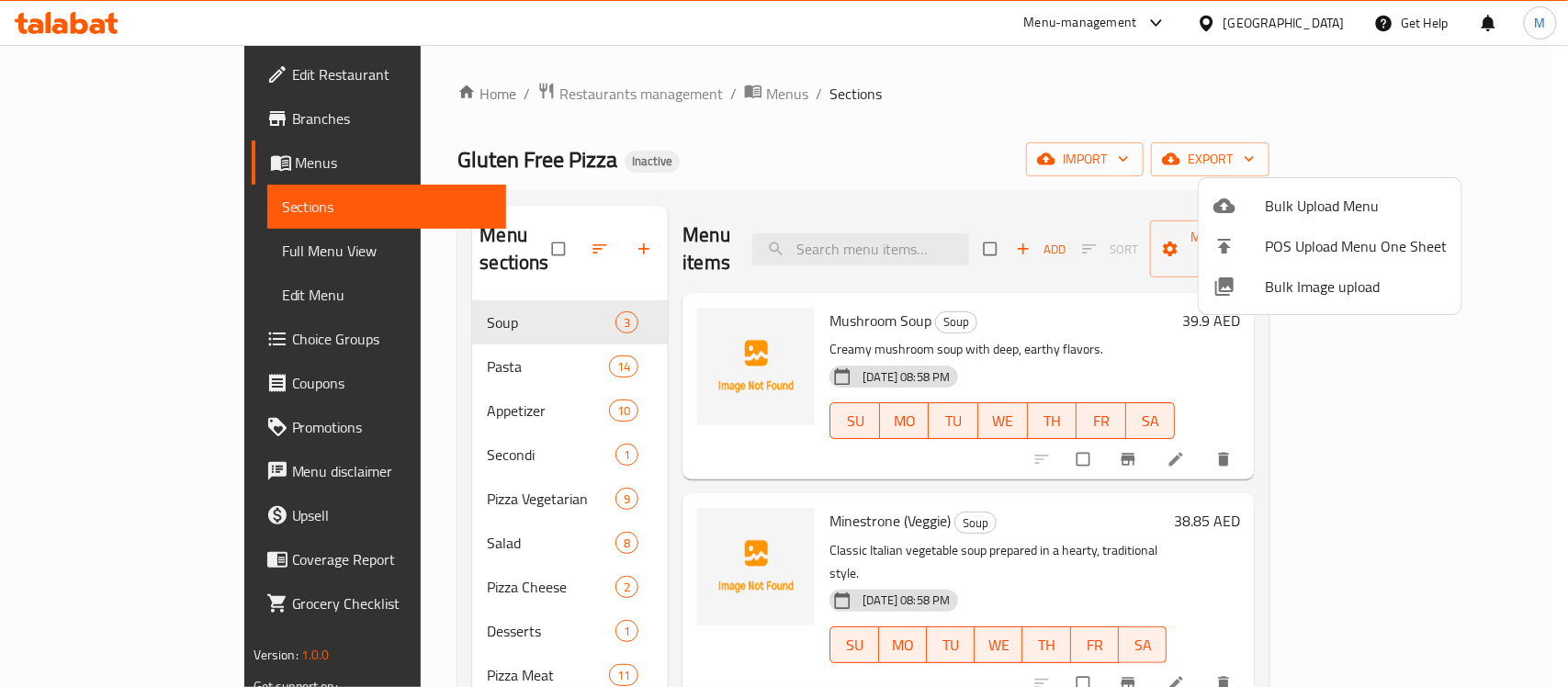
click at [1307, 287] on span "Bulk Image upload" at bounding box center [1356, 286] width 182 height 22
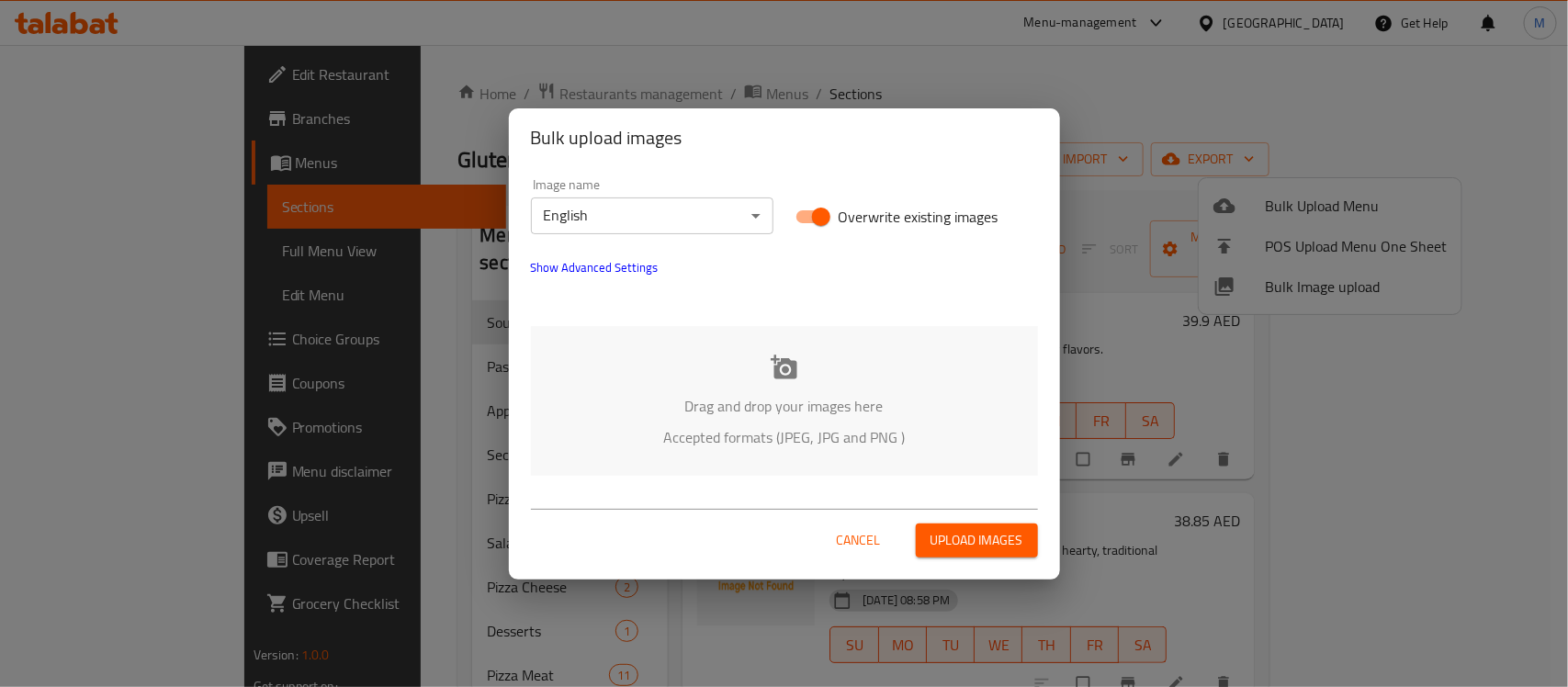
click at [760, 368] on div "Drag and drop your images here Accepted formats (JPEG, JPG and PNG )" at bounding box center [784, 401] width 507 height 150
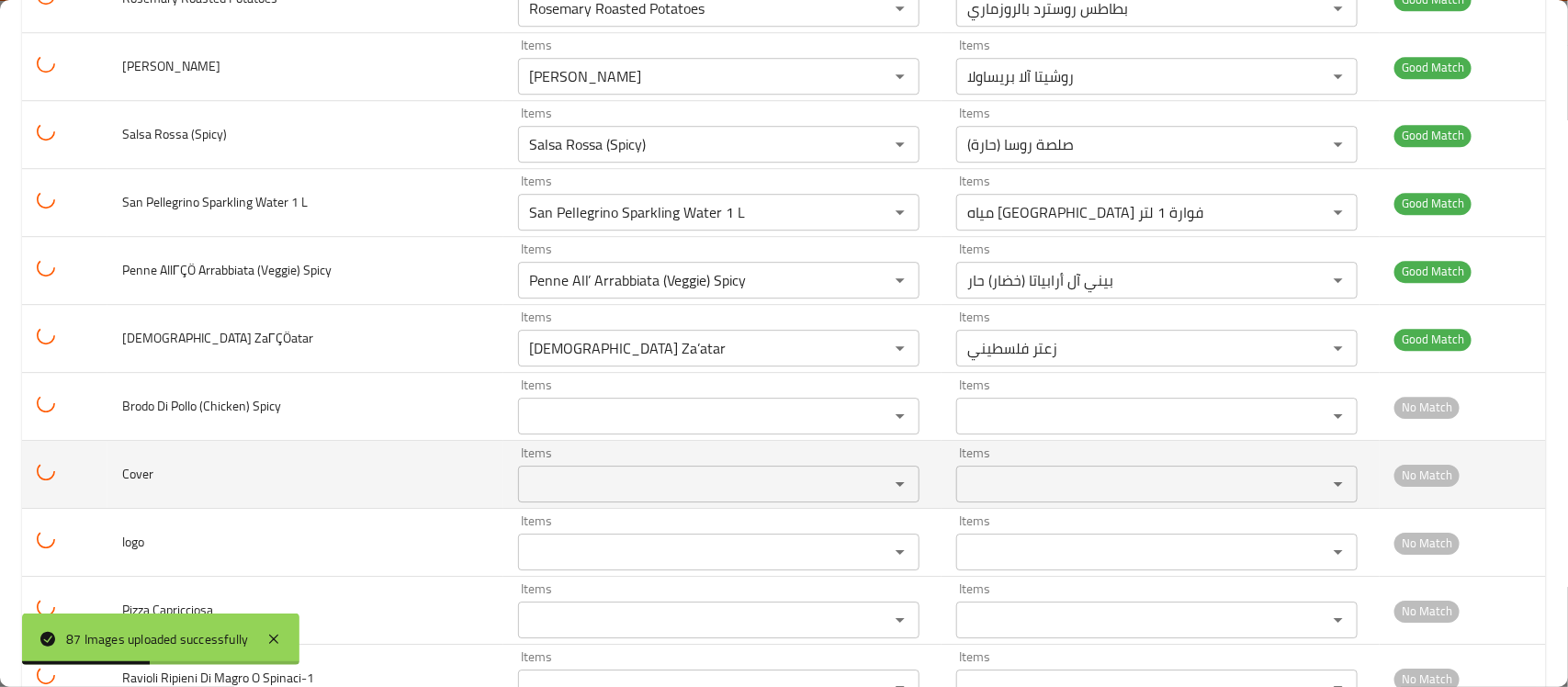
scroll to position [5561, 0]
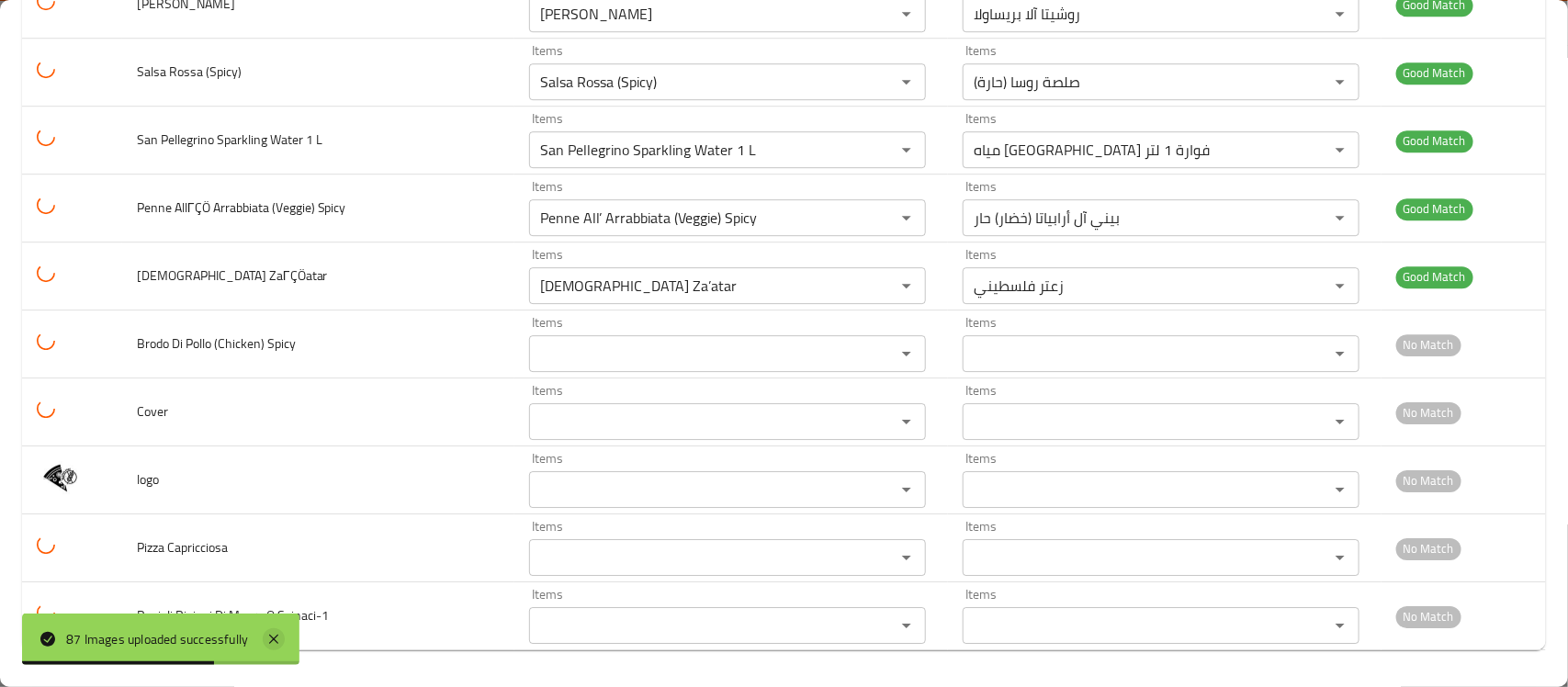
click at [265, 641] on icon at bounding box center [273, 639] width 22 height 22
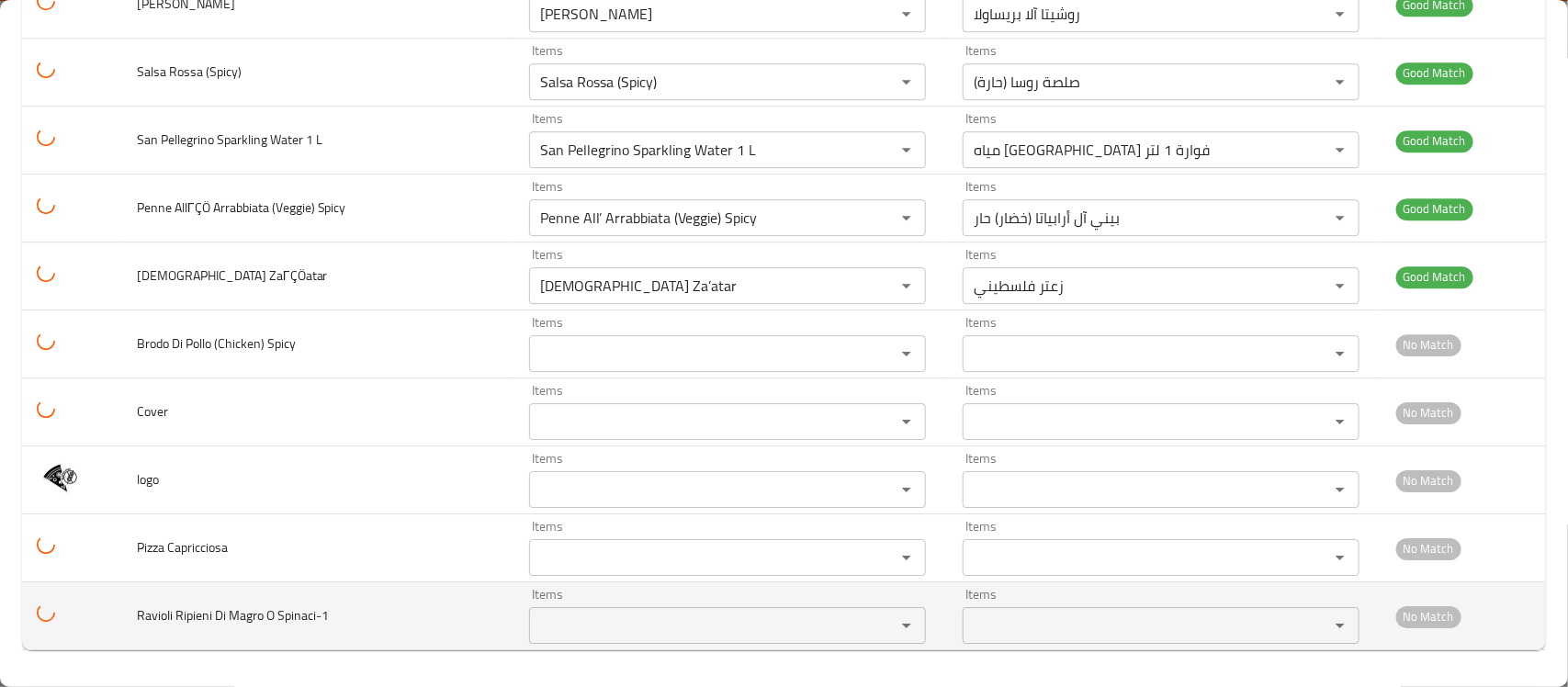
click at [161, 614] on span "Ravioli Ripieni Di Magro O Spinaci-1" at bounding box center [232, 615] width 192 height 24
copy span "Ravioli"
click at [599, 613] on Spinaci-1 "Items" at bounding box center [699, 625] width 331 height 26
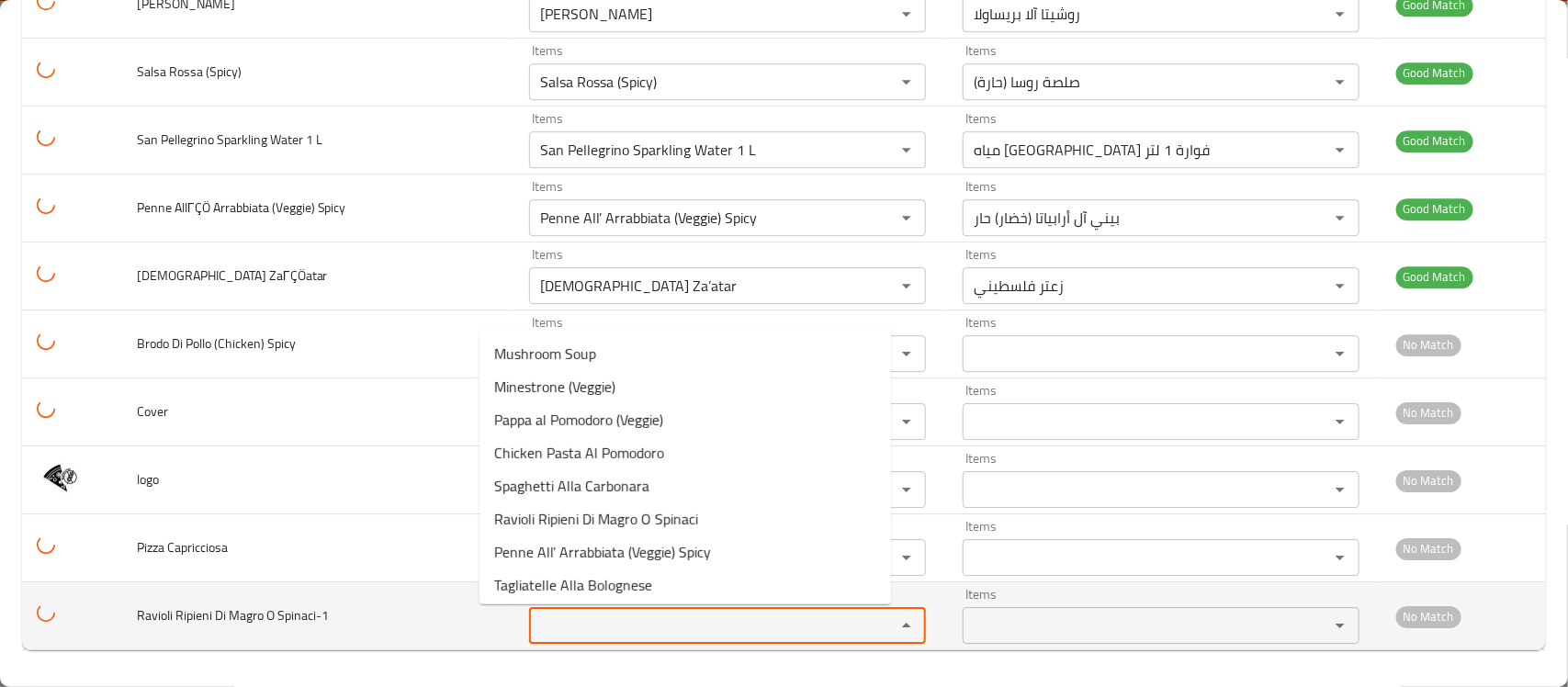
paste Spinaci-1 "Ravioli"
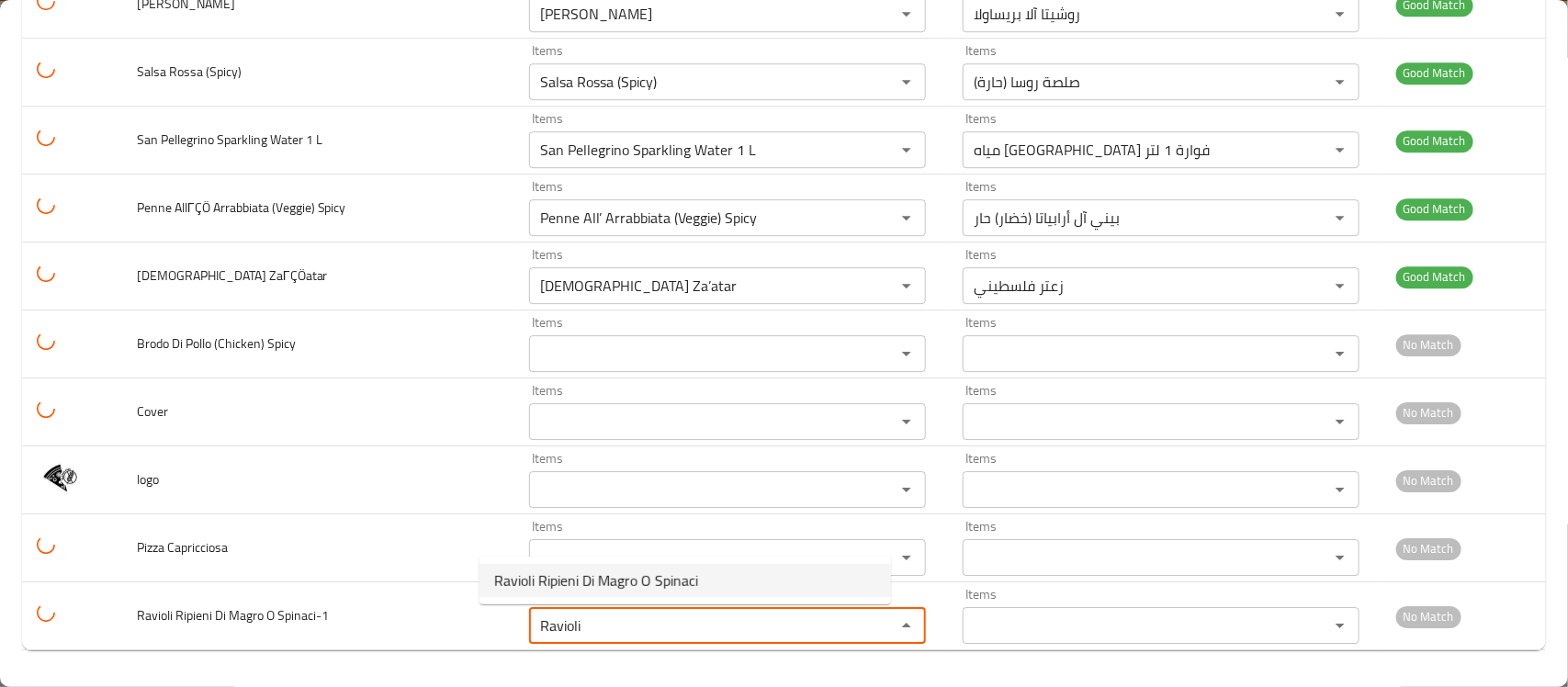
click at [619, 579] on span "Ravioli Ripieni Di Magro O Spinaci" at bounding box center [596, 580] width 204 height 22
type Spinaci-1 "Ravioli Ripieni Di Magro O Spinaci"
type Spinaci-1-ar "رافيولي محشي باللحم الخالي من الدهون أو السبانخ"
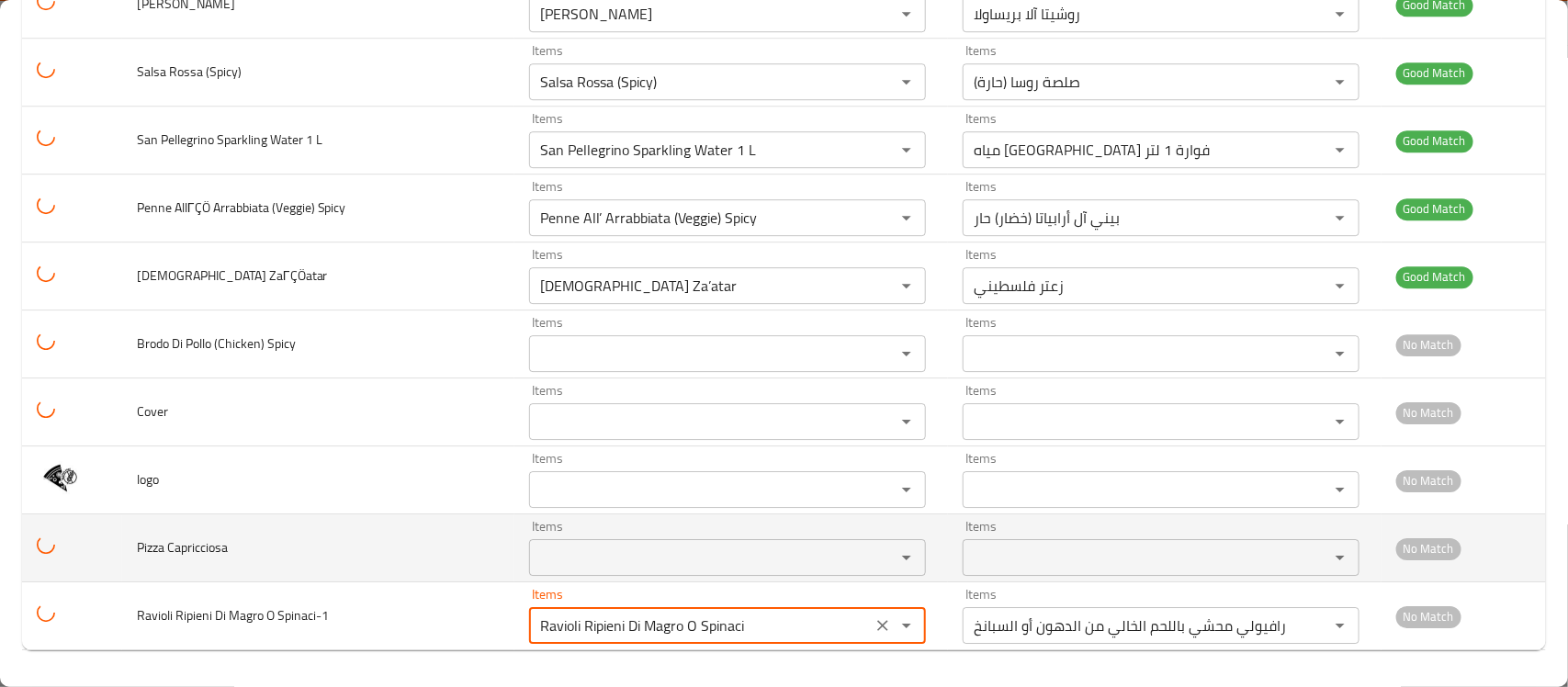
type Spinaci-1 "Ravioli Ripieni Di Magro O Spinaci"
click at [412, 540] on td "Pizza Capricciosa" at bounding box center [318, 548] width 392 height 68
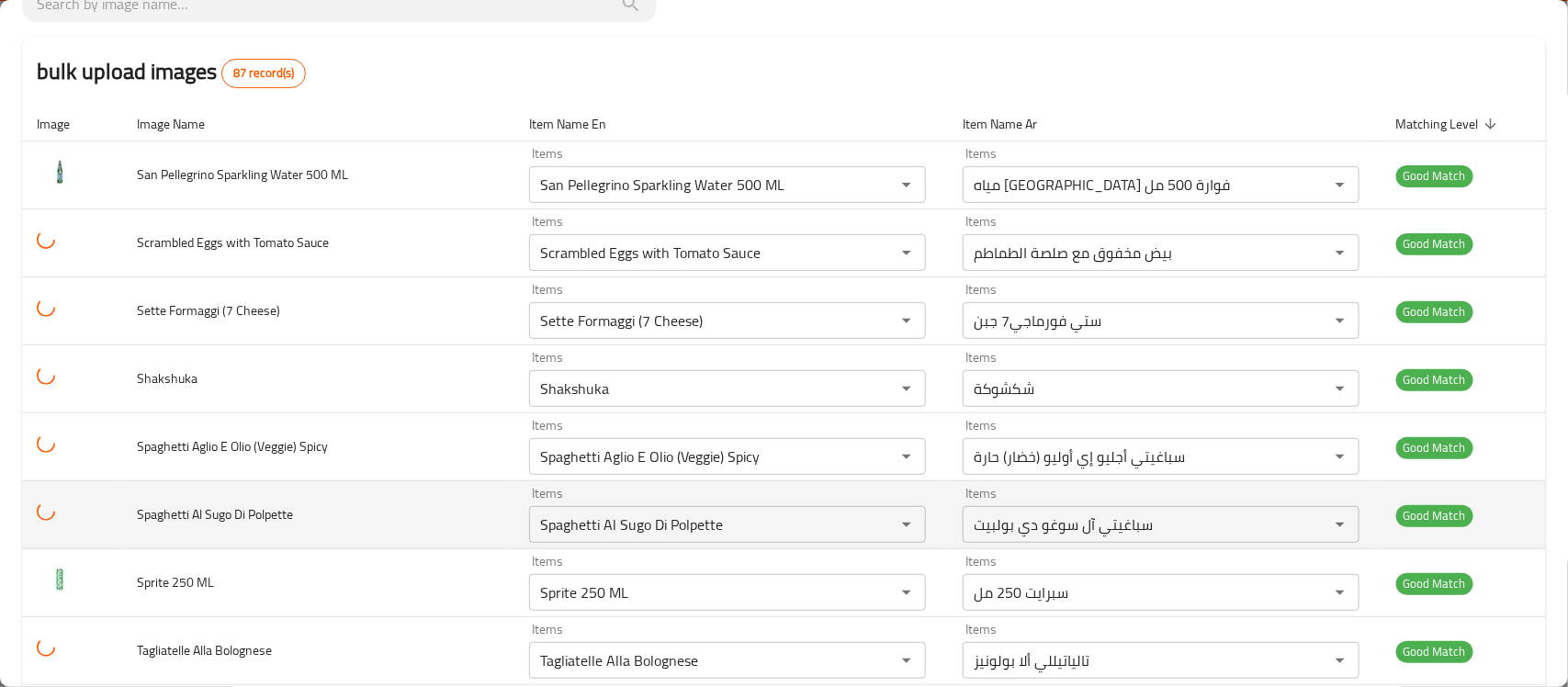
scroll to position [0, 0]
